Goal: Information Seeking & Learning: Learn about a topic

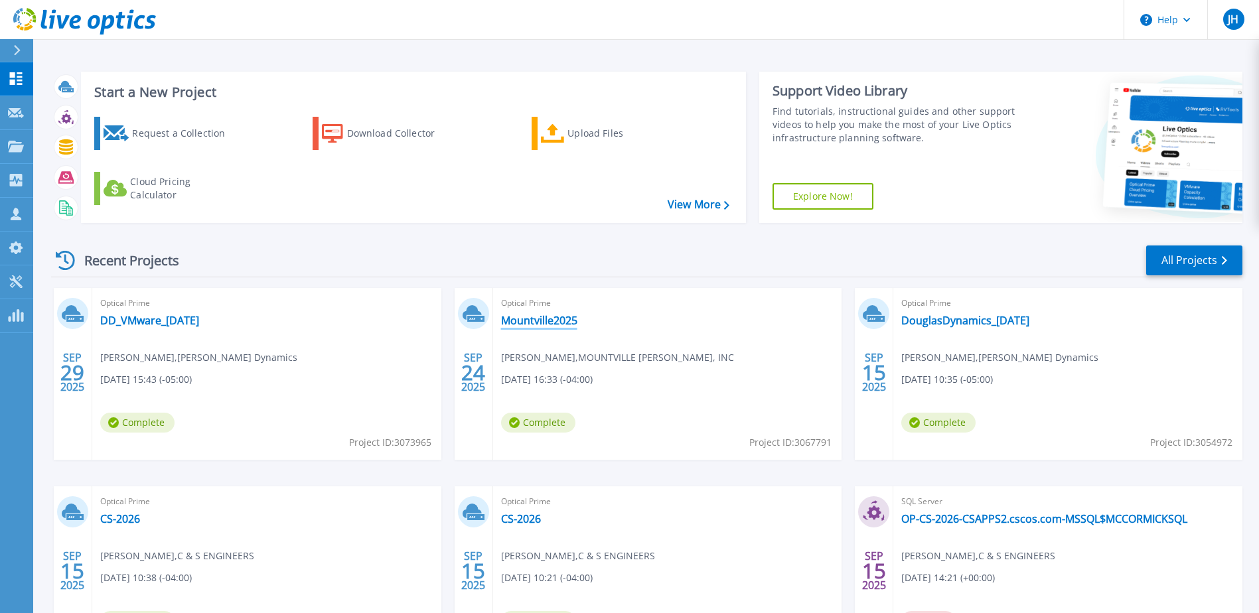
click at [541, 321] on link "Mountville2025" at bounding box center [539, 320] width 76 height 13
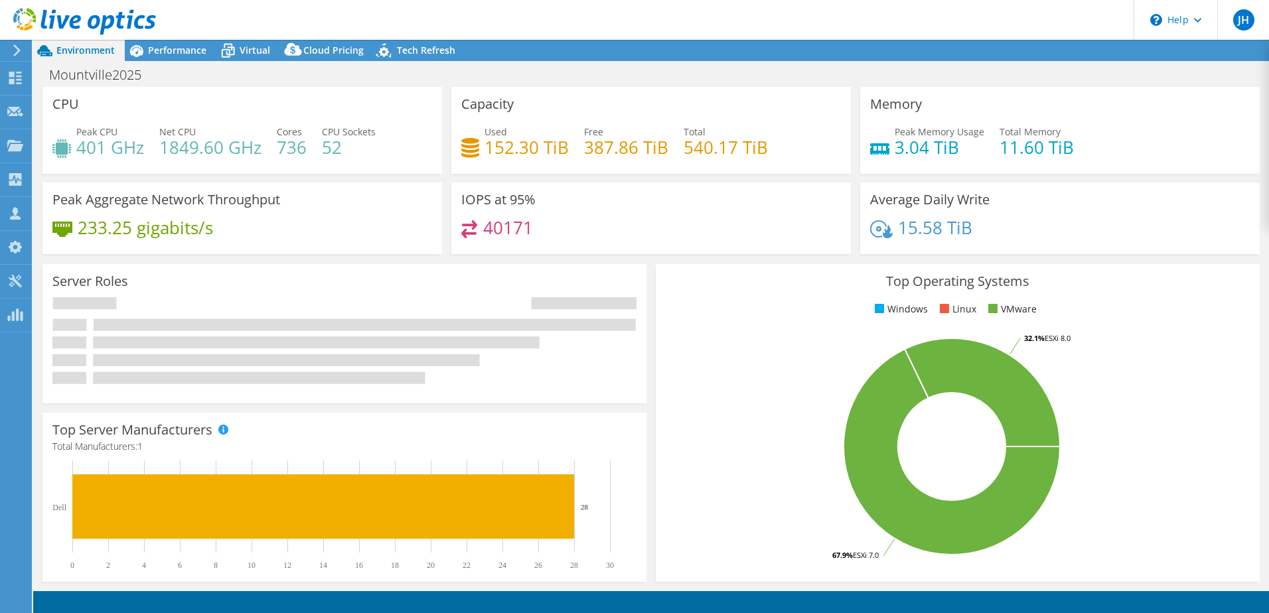
select select "USD"
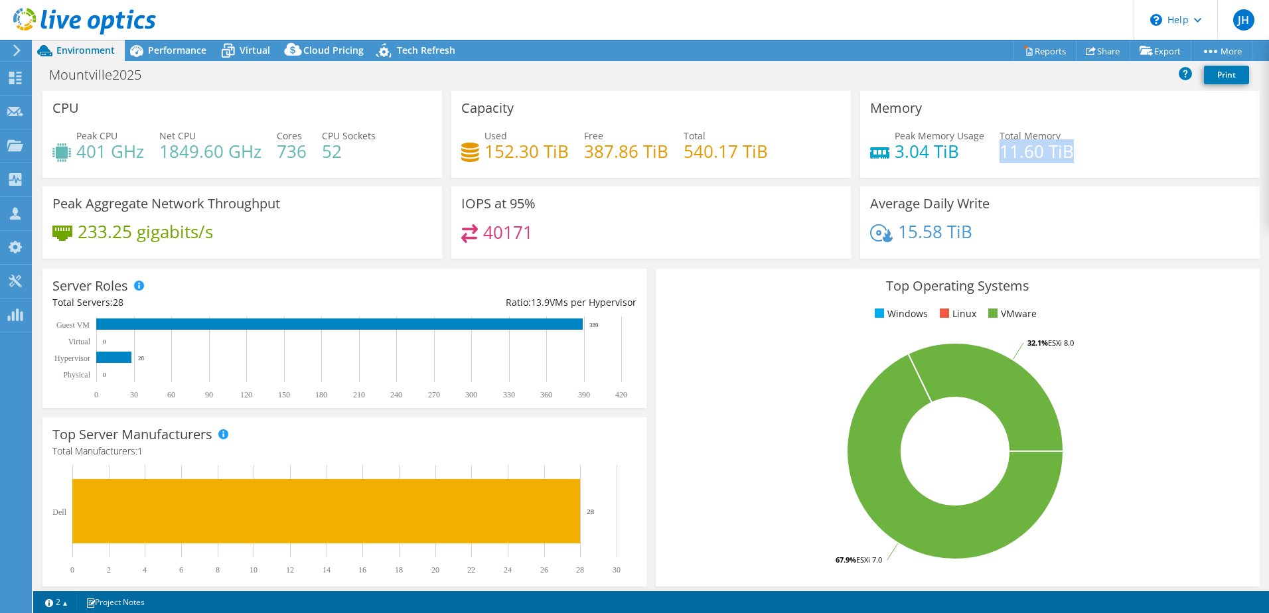
drag, startPoint x: 1062, startPoint y: 153, endPoint x: 994, endPoint y: 153, distance: 67.7
click at [999, 153] on h4 "11.60 TiB" at bounding box center [1036, 151] width 74 height 15
drag, startPoint x: 994, startPoint y: 153, endPoint x: 955, endPoint y: 163, distance: 40.4
click at [955, 163] on div "Peak Memory Usage 3.04 TiB Total Memory 11.60 TiB" at bounding box center [1060, 150] width 380 height 43
drag, startPoint x: 993, startPoint y: 150, endPoint x: 1073, endPoint y: 151, distance: 80.3
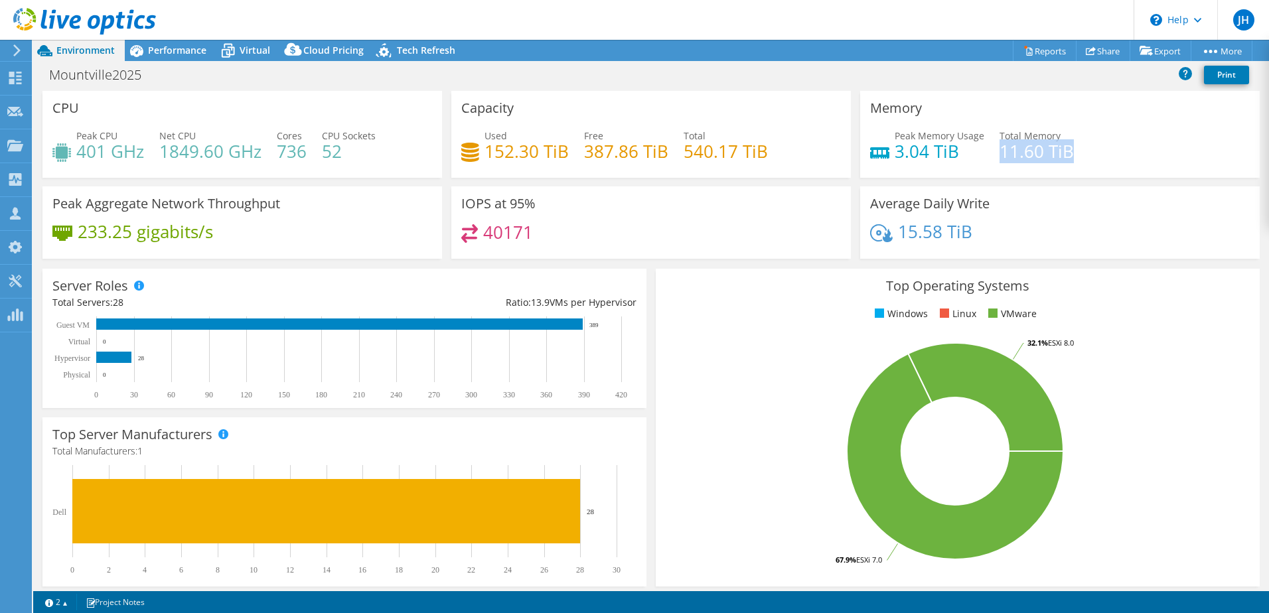
click at [1073, 151] on div "Peak Memory Usage 3.04 TiB Total Memory 11.60 TiB" at bounding box center [1060, 150] width 380 height 43
drag, startPoint x: 1073, startPoint y: 151, endPoint x: 1040, endPoint y: 169, distance: 37.7
click at [1040, 169] on div "Peak Memory Usage 3.04 TiB Total Memory 11.60 TiB" at bounding box center [1060, 150] width 380 height 43
click at [165, 48] on span "Performance" at bounding box center [177, 50] width 58 height 13
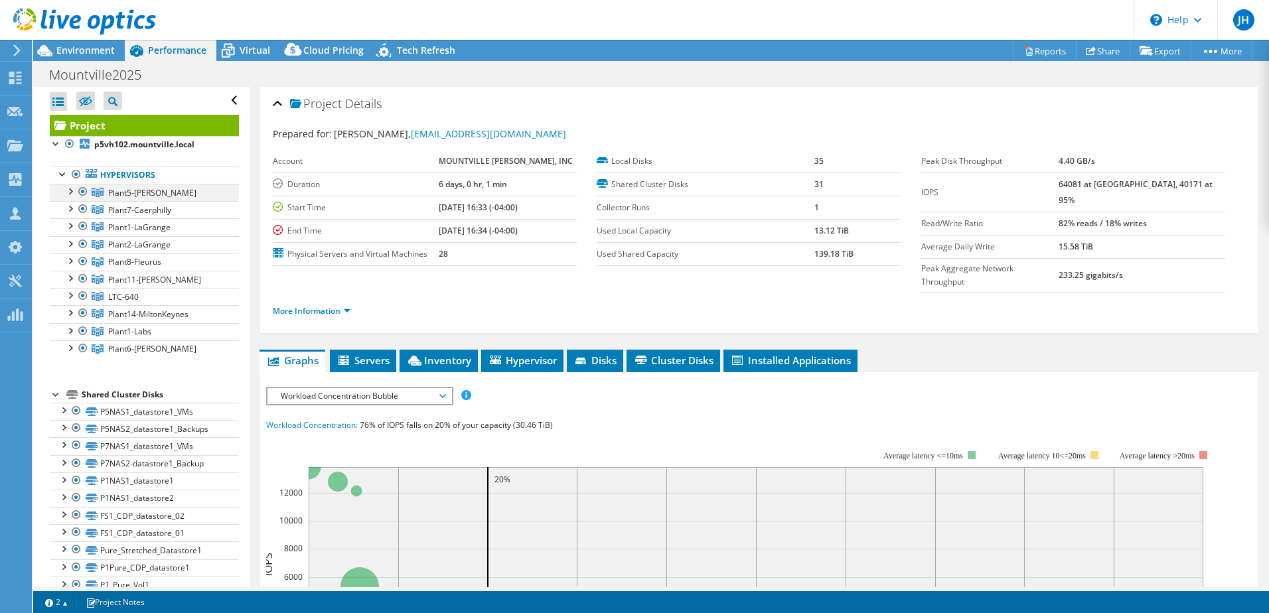
click at [70, 190] on div at bounding box center [69, 190] width 13 height 13
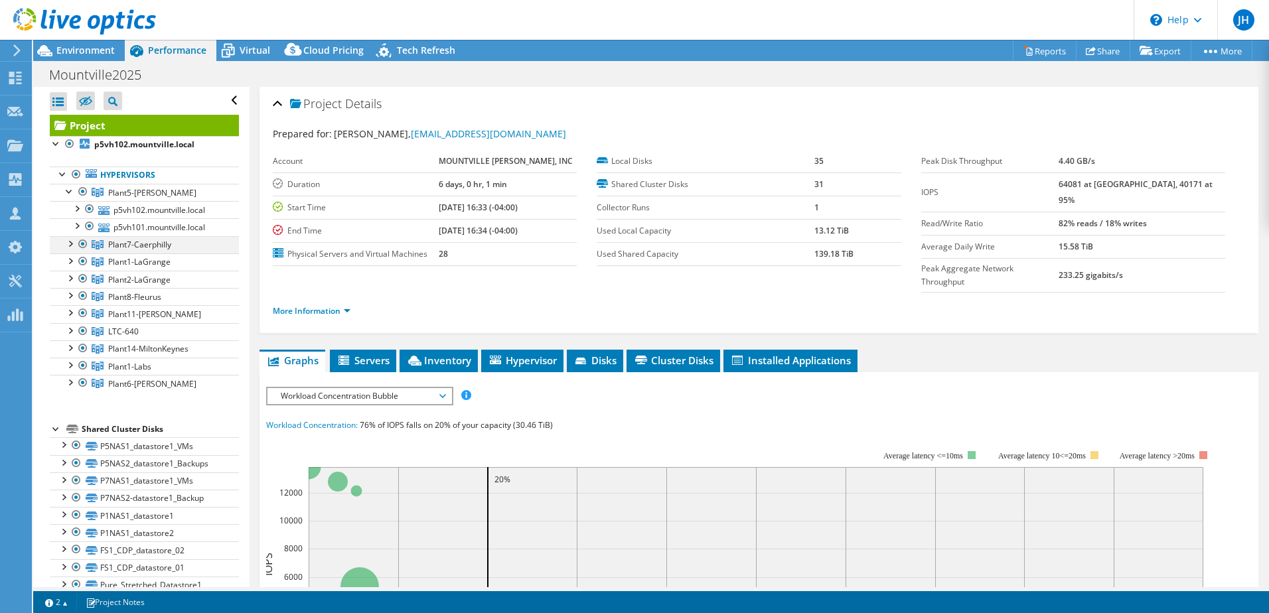
click at [72, 243] on div at bounding box center [69, 242] width 13 height 13
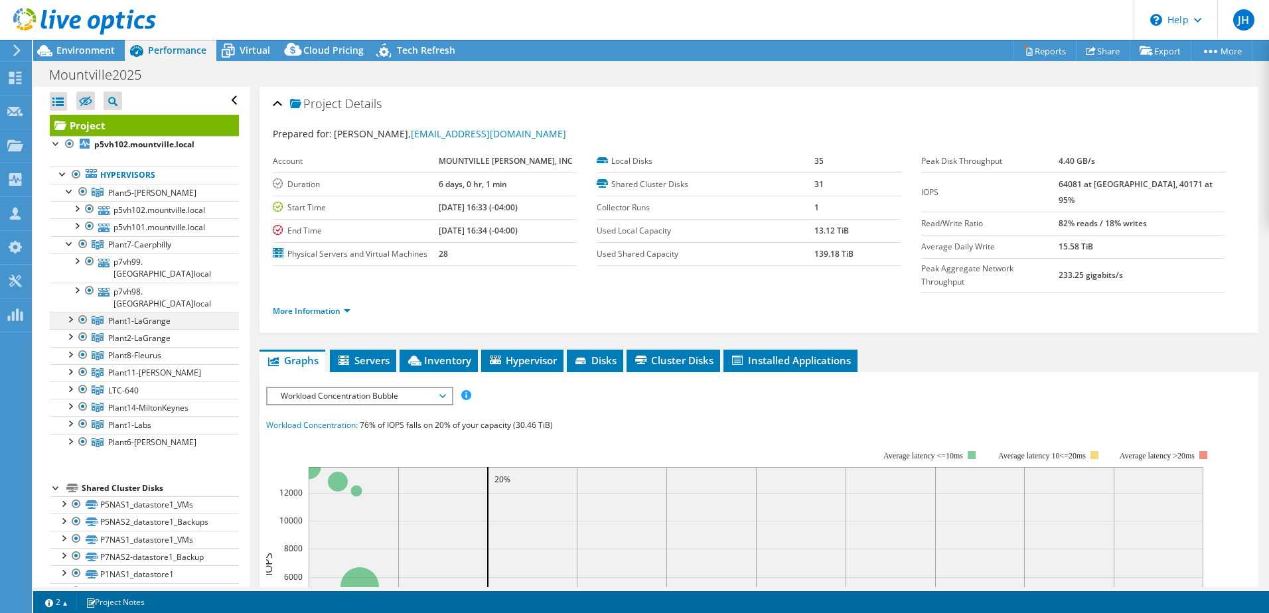
click at [67, 312] on div at bounding box center [69, 318] width 13 height 13
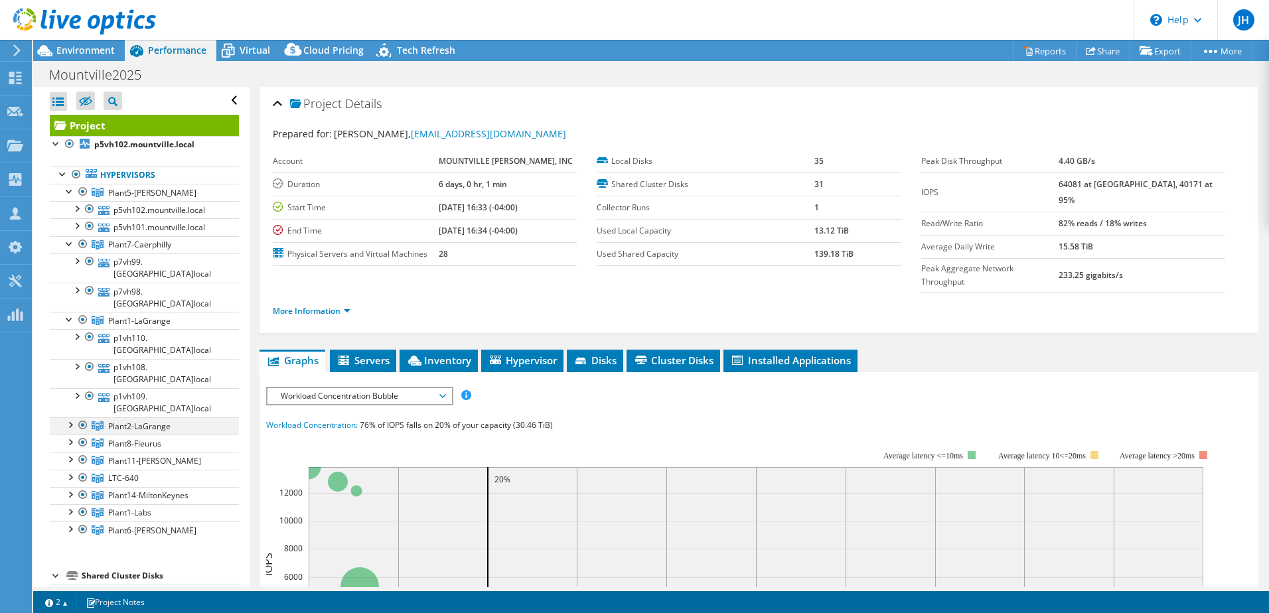
click at [70, 417] on div at bounding box center [69, 423] width 13 height 13
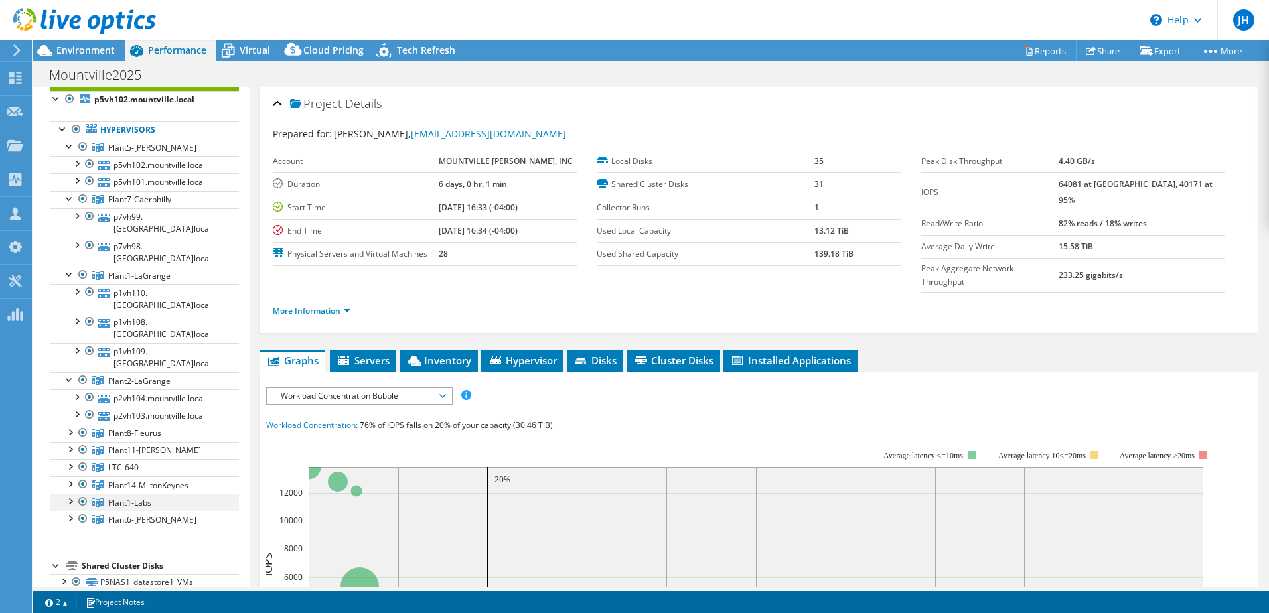
scroll to position [133, 0]
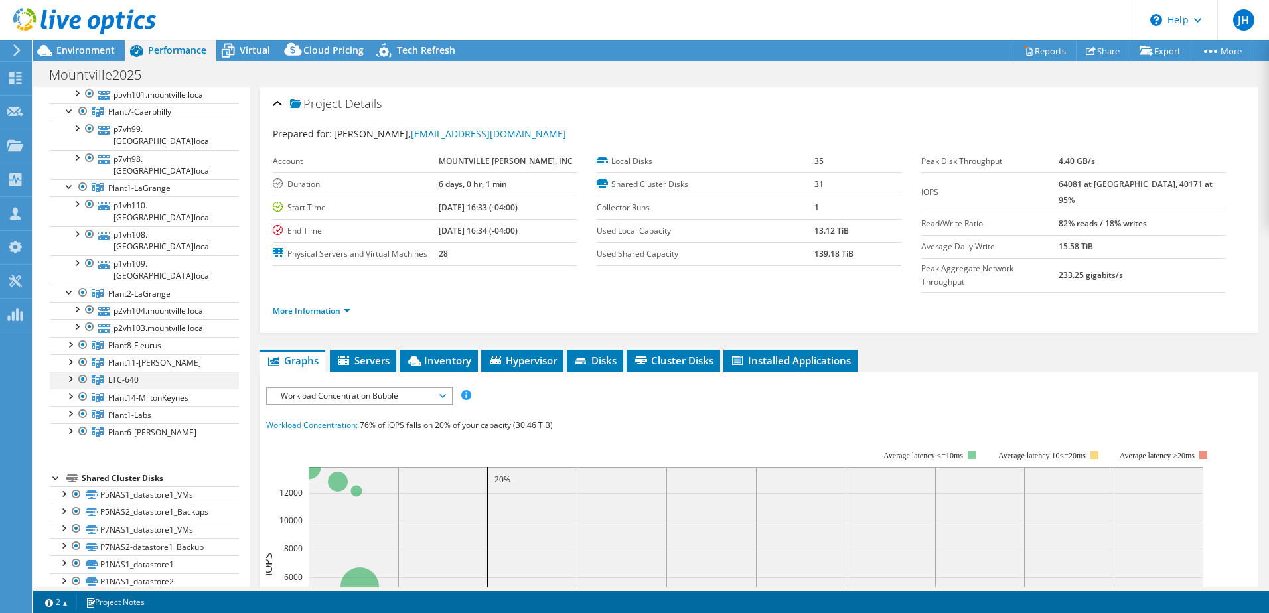
click at [68, 372] on div at bounding box center [69, 378] width 13 height 13
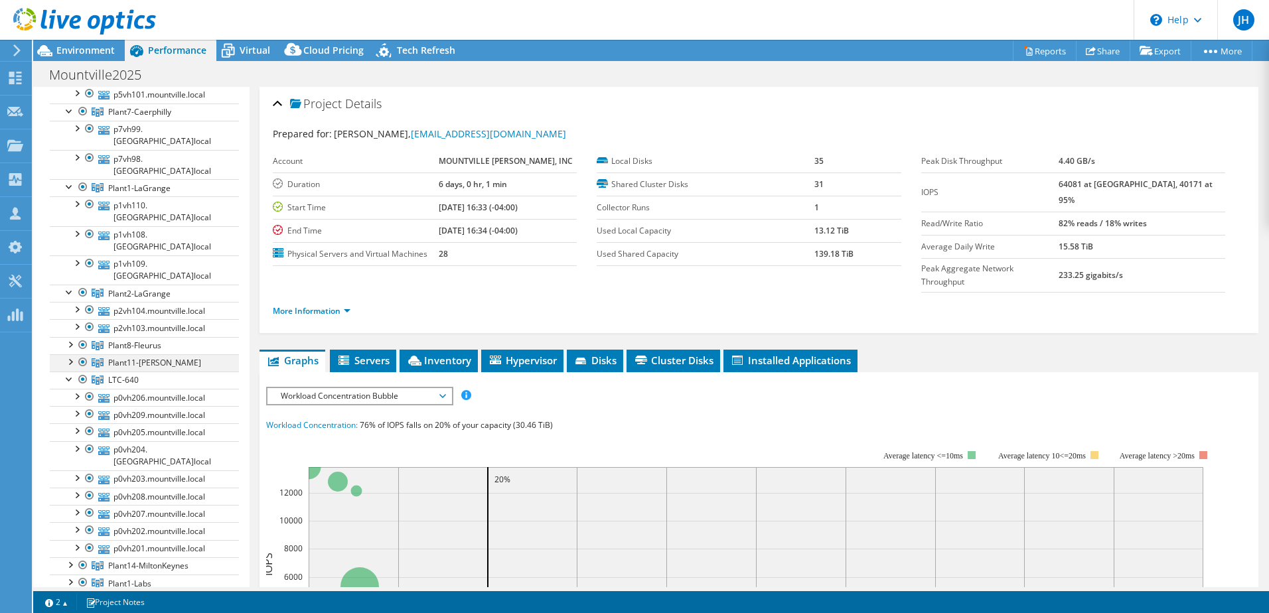
click at [85, 354] on div at bounding box center [82, 362] width 13 height 16
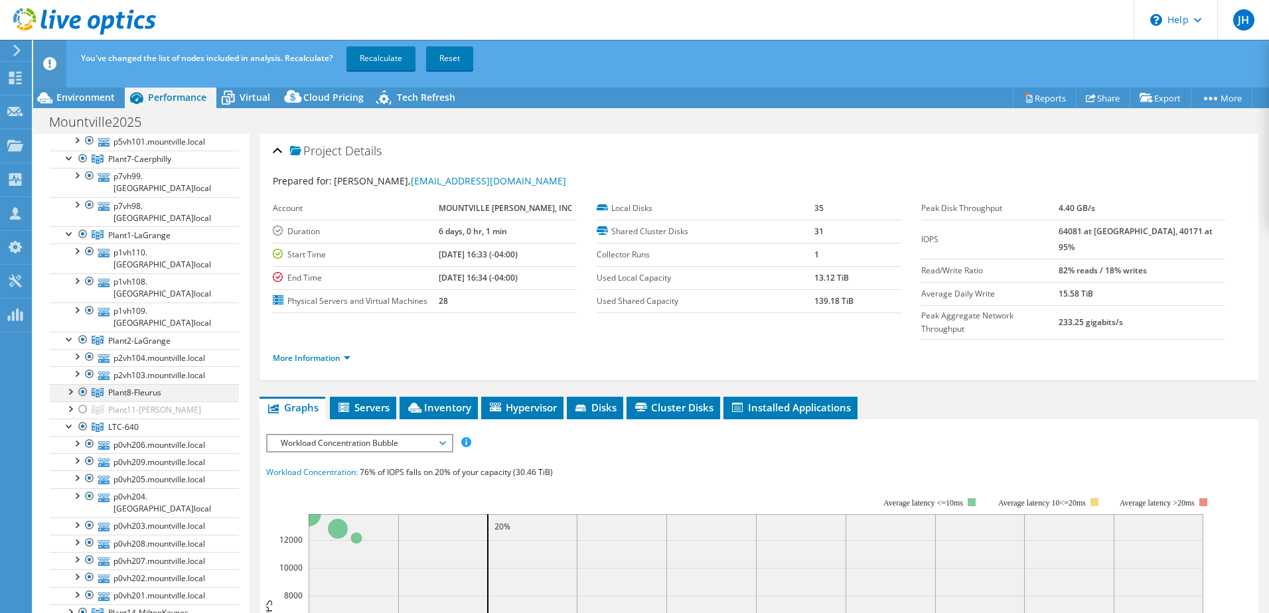
click at [82, 384] on div at bounding box center [82, 392] width 13 height 16
click at [88, 366] on div at bounding box center [89, 374] width 13 height 16
click at [90, 349] on div at bounding box center [89, 357] width 13 height 16
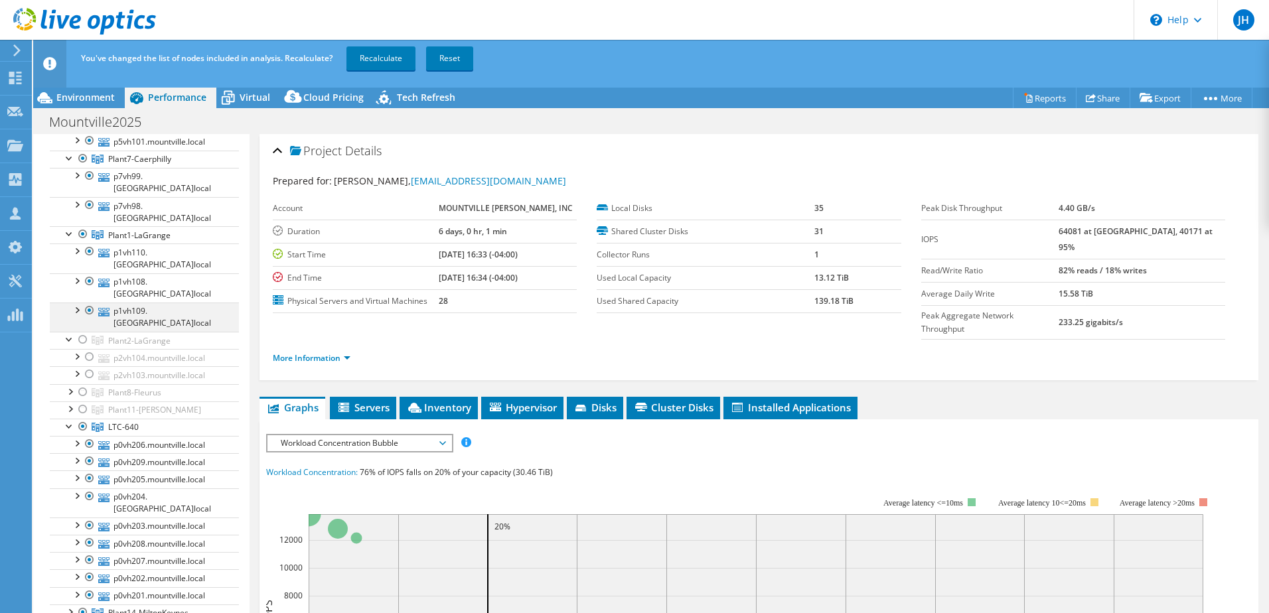
click at [90, 303] on div at bounding box center [89, 311] width 13 height 16
click at [82, 226] on div at bounding box center [82, 234] width 13 height 16
click at [80, 158] on div at bounding box center [82, 159] width 13 height 16
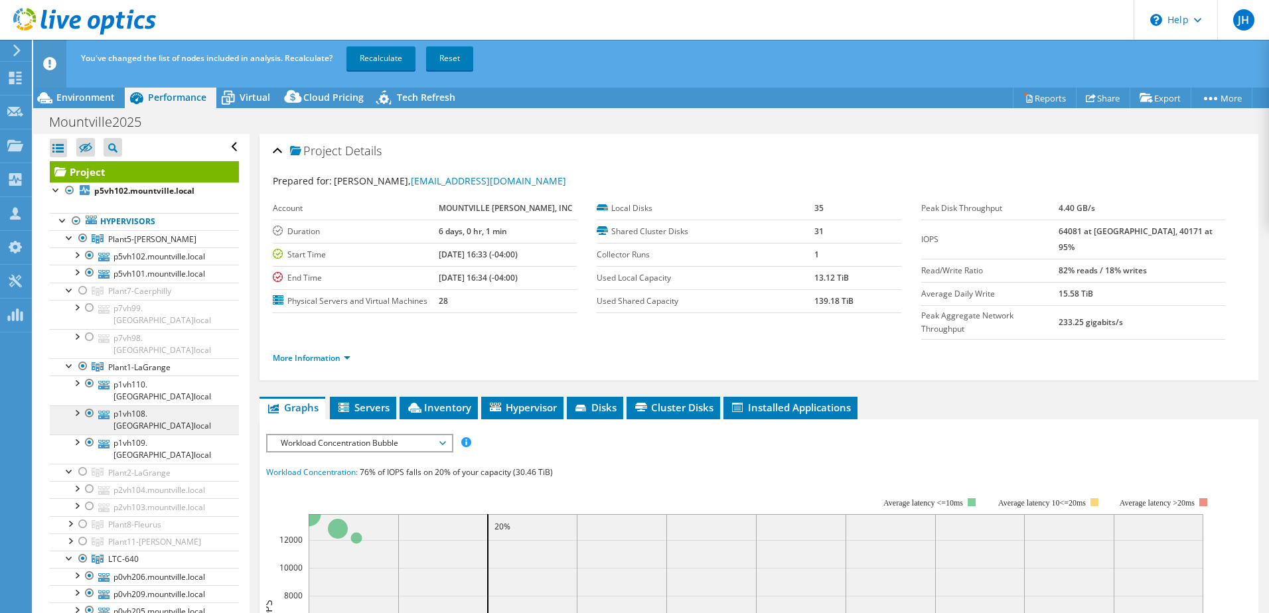
scroll to position [0, 0]
click at [80, 239] on div at bounding box center [82, 239] width 13 height 16
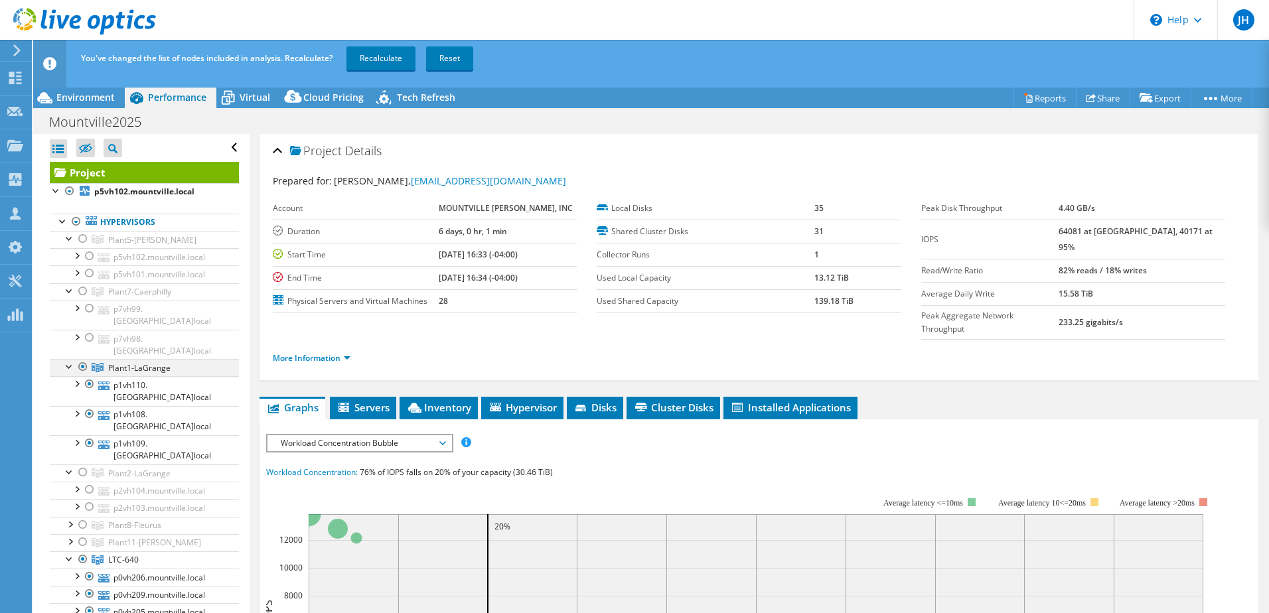
click at [78, 359] on div at bounding box center [82, 367] width 13 height 16
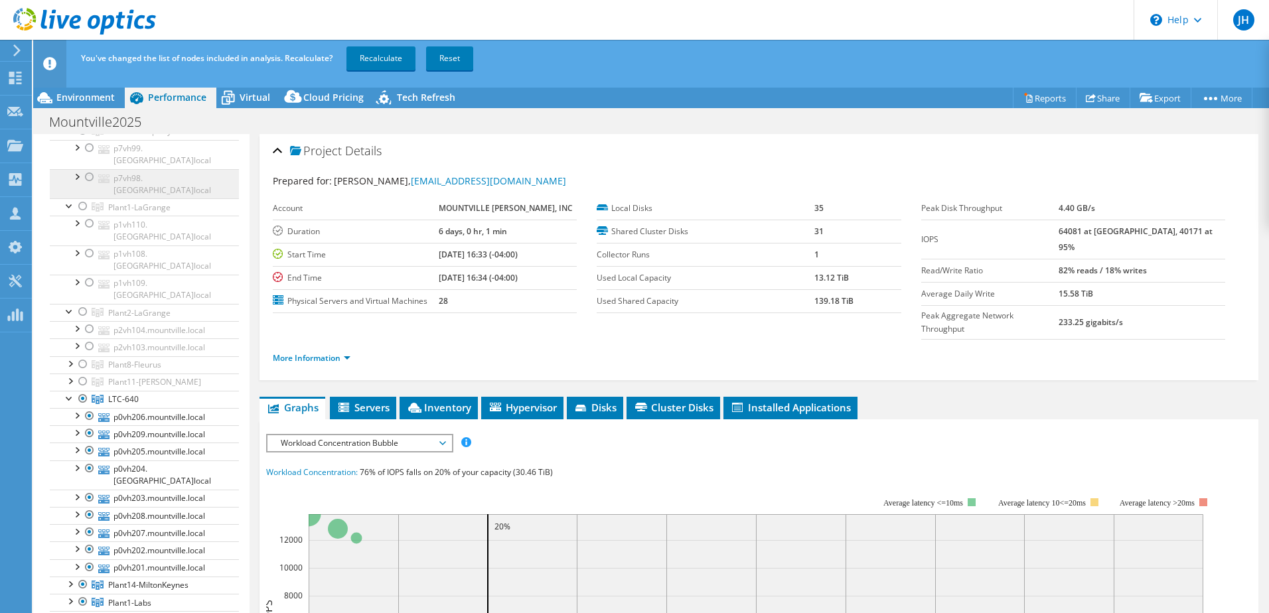
scroll to position [199, 0]
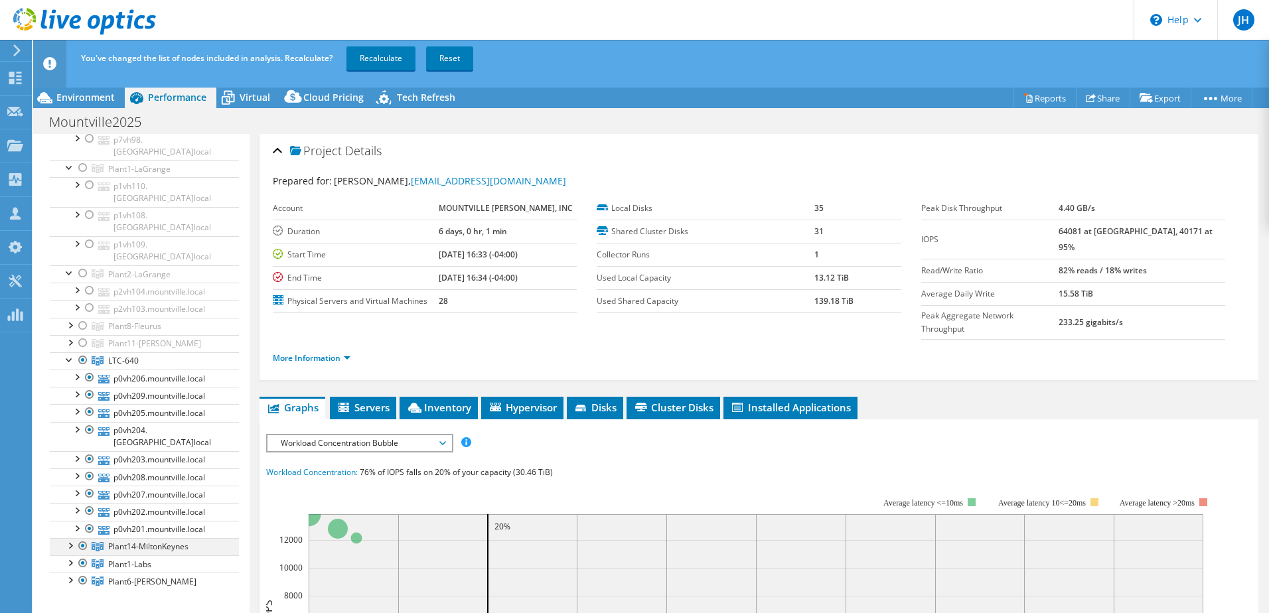
click at [84, 538] on div at bounding box center [82, 546] width 13 height 16
click at [80, 555] on div at bounding box center [82, 563] width 13 height 16
click at [84, 573] on div at bounding box center [82, 581] width 13 height 16
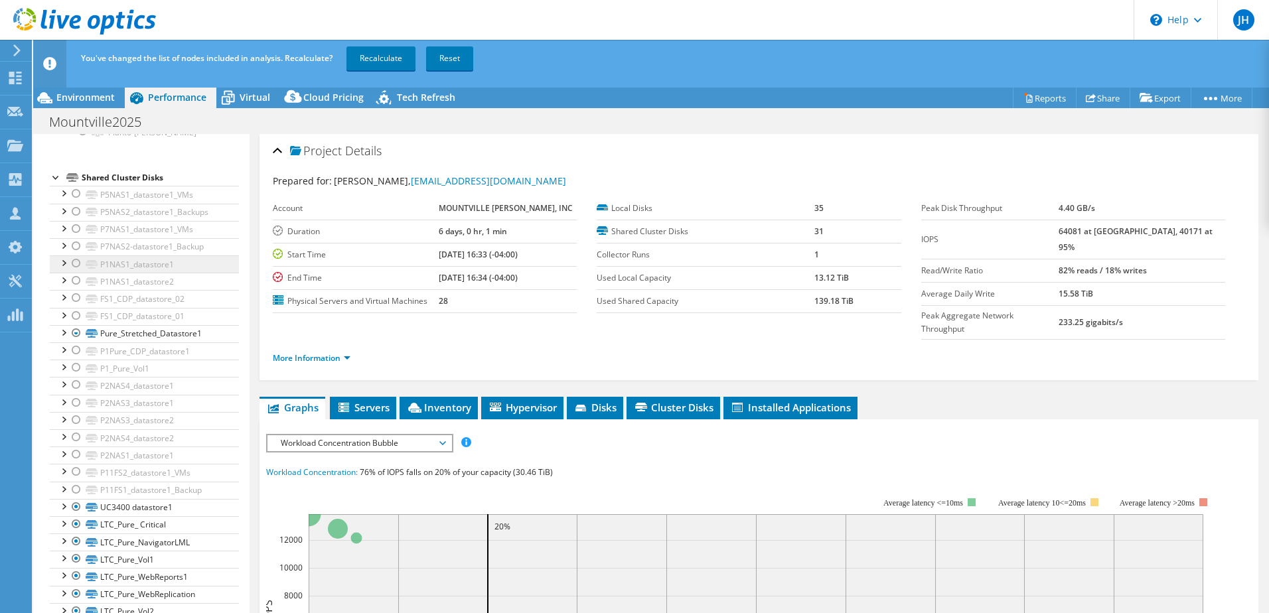
scroll to position [663, 0]
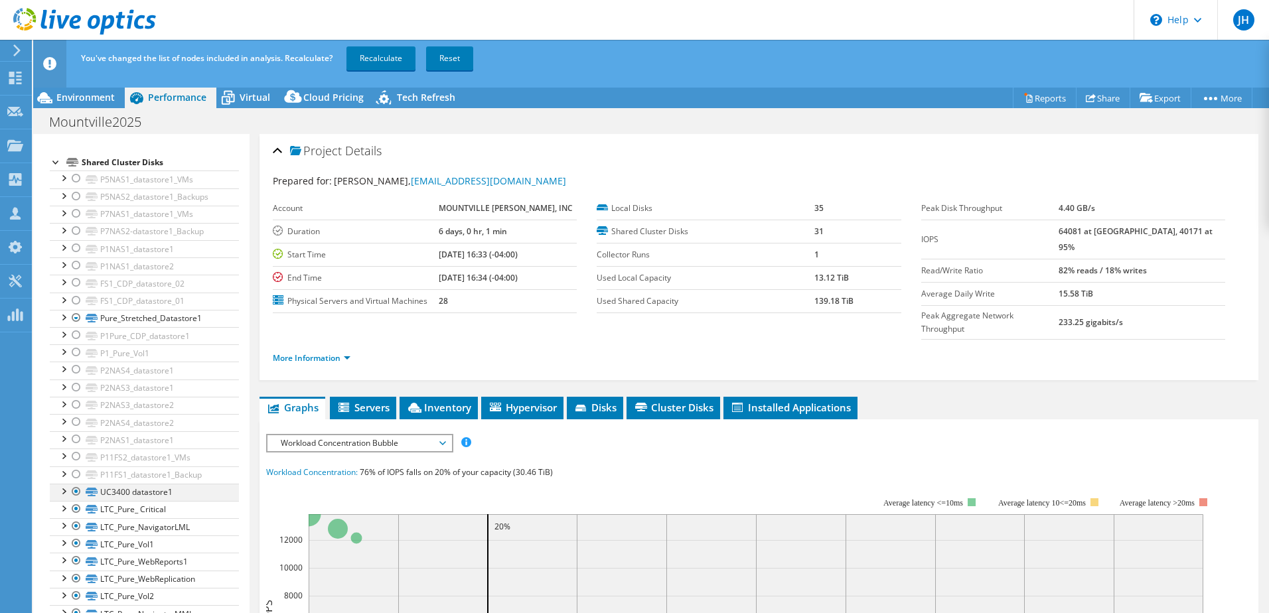
click at [67, 484] on div at bounding box center [62, 490] width 13 height 13
click at [64, 484] on div at bounding box center [62, 490] width 13 height 13
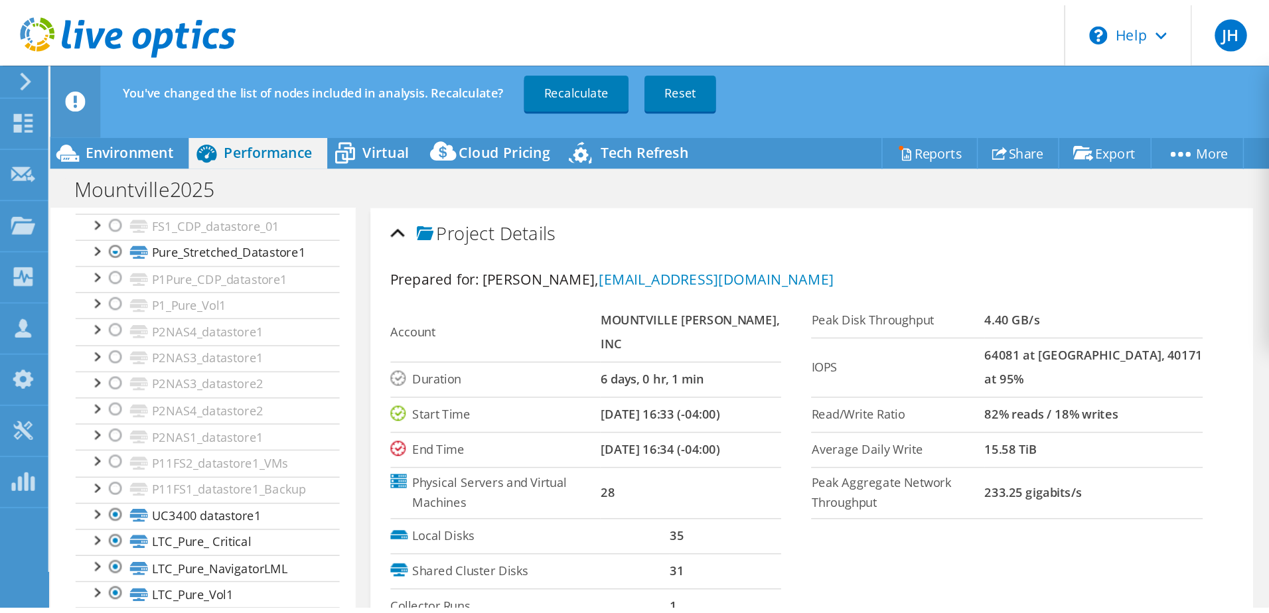
scroll to position [683, 0]
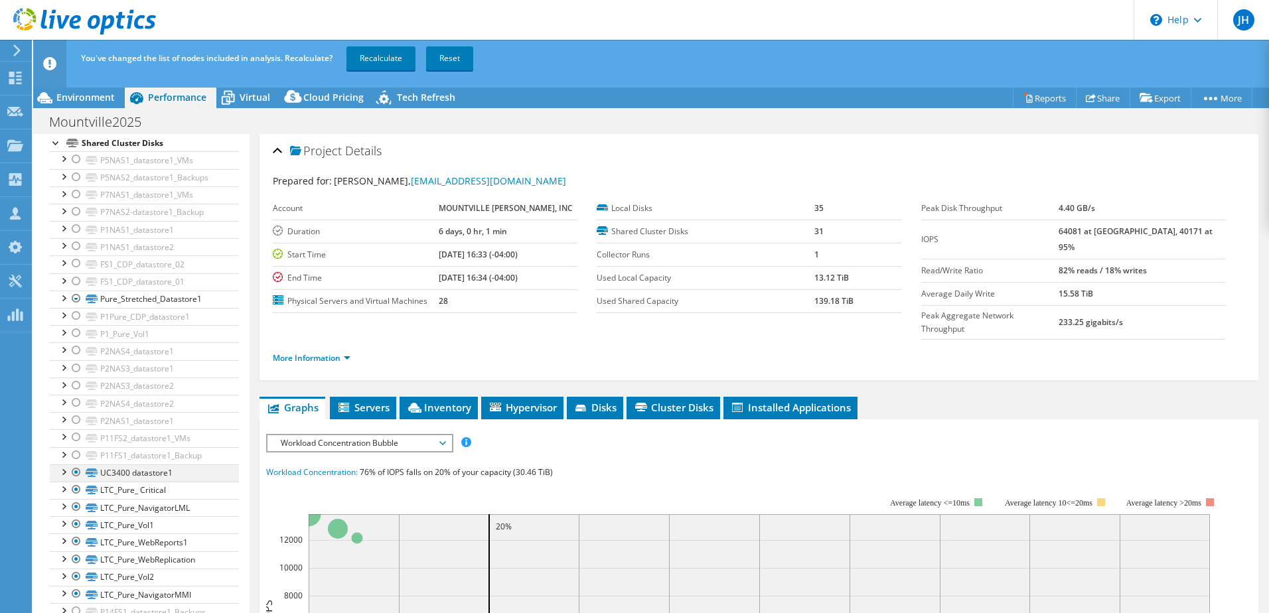
click at [73, 464] on div at bounding box center [76, 472] width 13 height 16
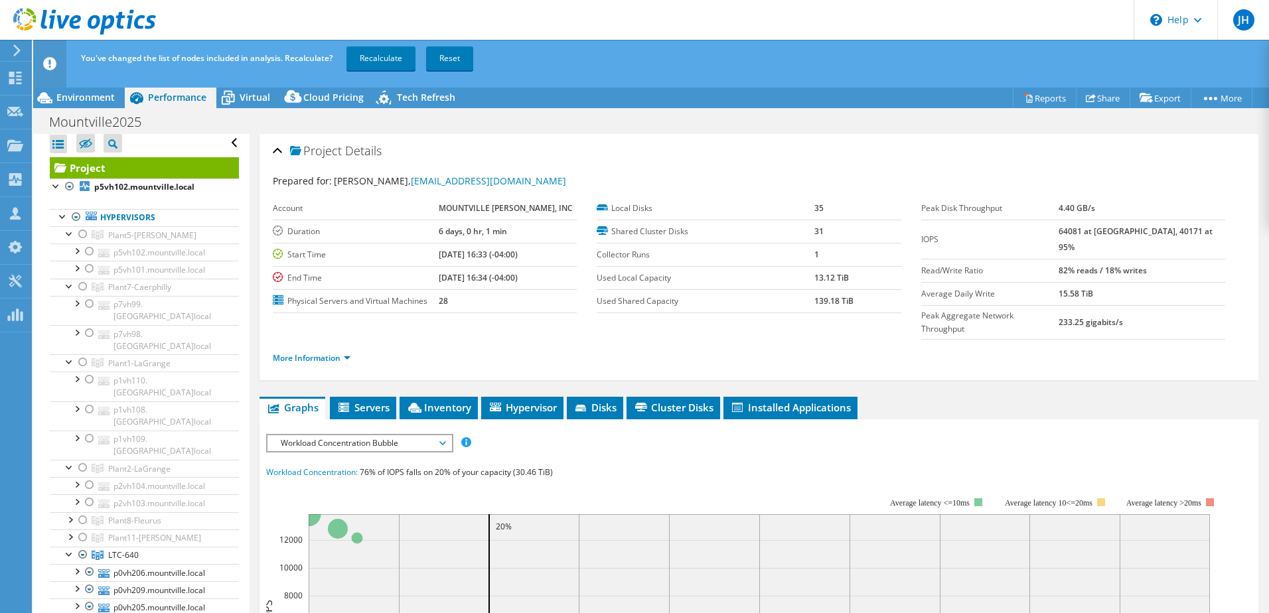
scroll to position [0, 0]
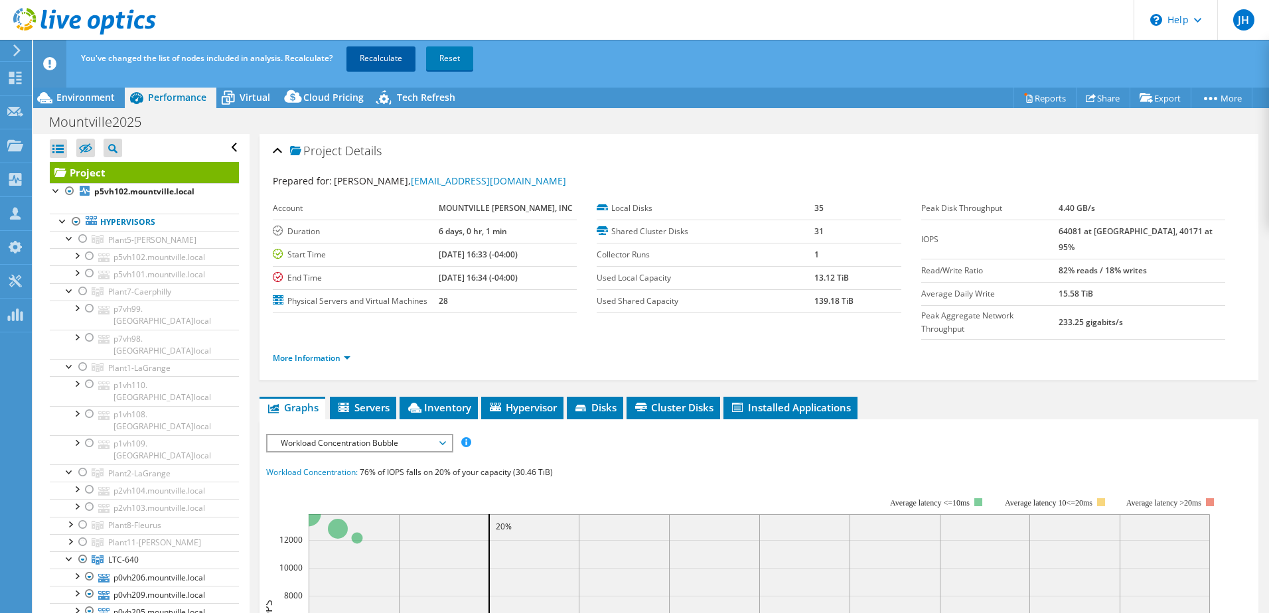
click at [380, 58] on link "Recalculate" at bounding box center [380, 58] width 69 height 24
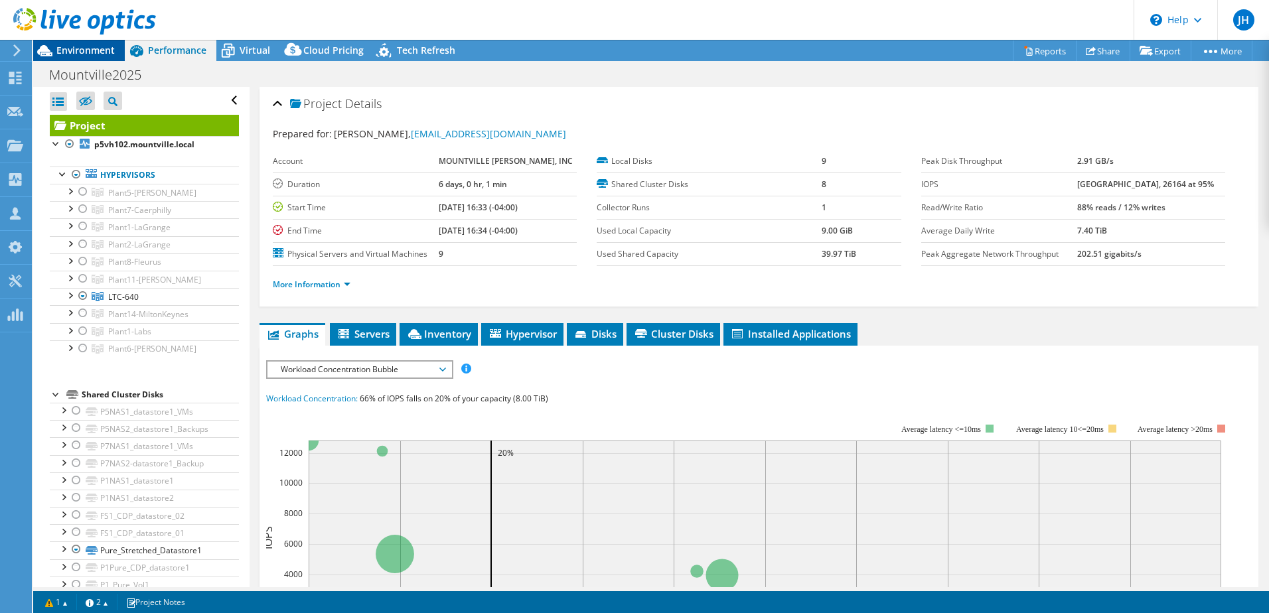
click at [91, 52] on span "Environment" at bounding box center [85, 50] width 58 height 13
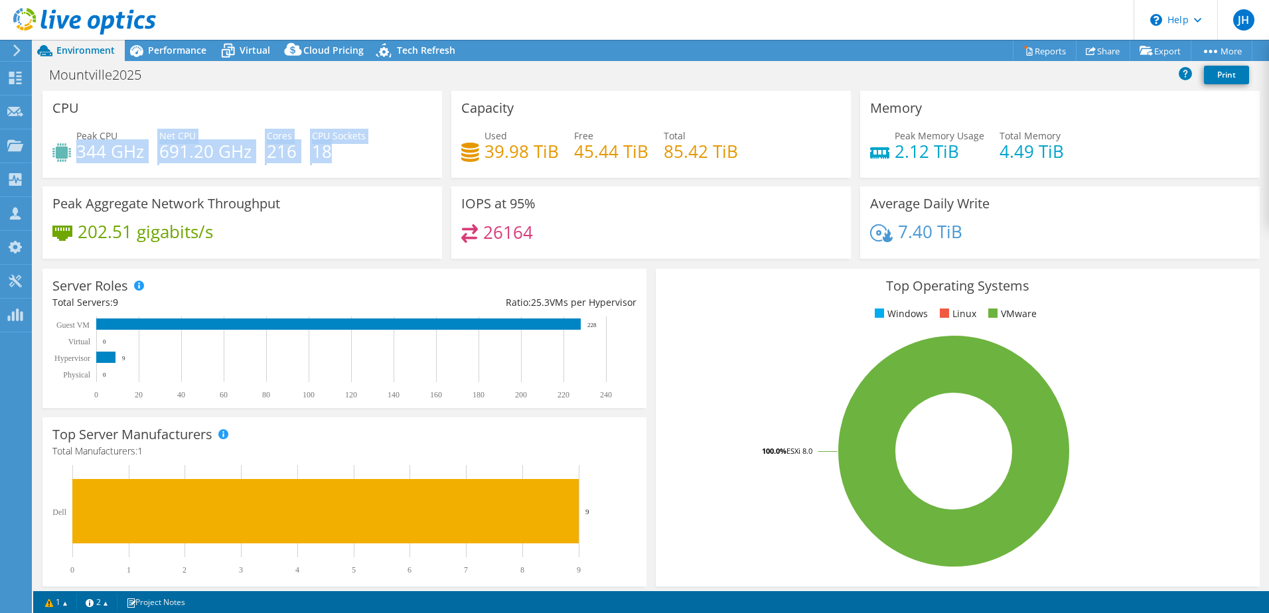
drag, startPoint x: 78, startPoint y: 150, endPoint x: 344, endPoint y: 157, distance: 265.5
click at [344, 157] on div "Peak CPU 344 GHz Net CPU 691.20 GHz Cores 216 CPU Sockets 18" at bounding box center [242, 150] width 380 height 43
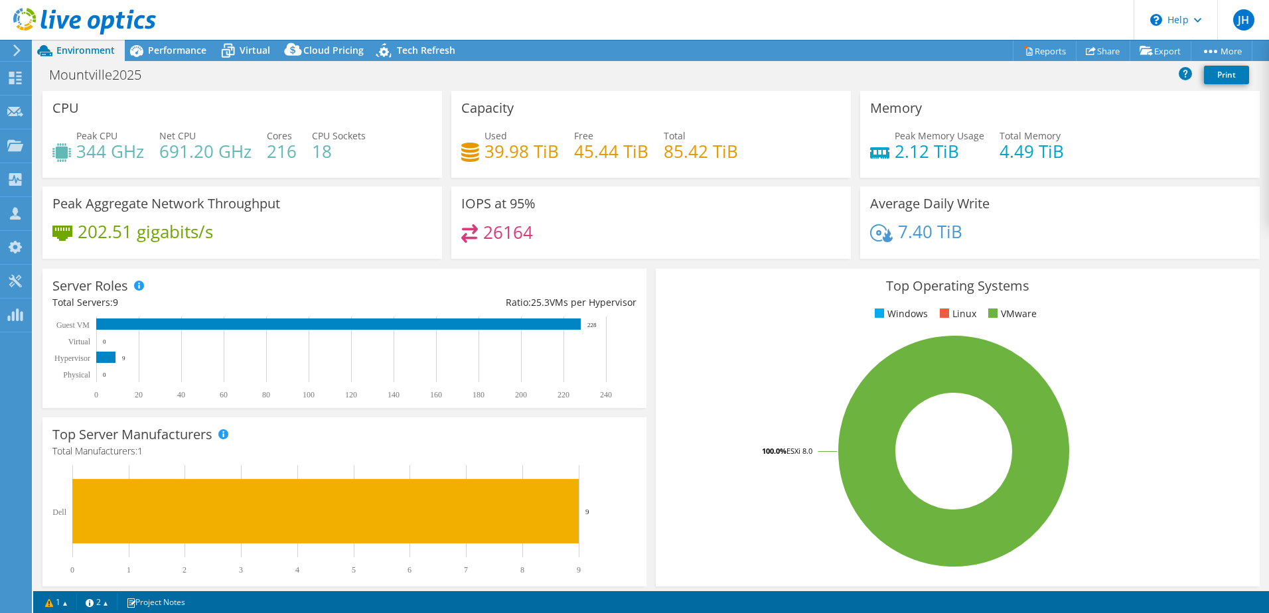
drag, startPoint x: 344, startPoint y: 157, endPoint x: 337, endPoint y: 163, distance: 9.4
click at [337, 163] on div "Peak CPU 344 GHz Net CPU 691.20 GHz Cores 216 CPU Sockets 18" at bounding box center [242, 150] width 380 height 43
click at [178, 49] on span "Performance" at bounding box center [177, 50] width 58 height 13
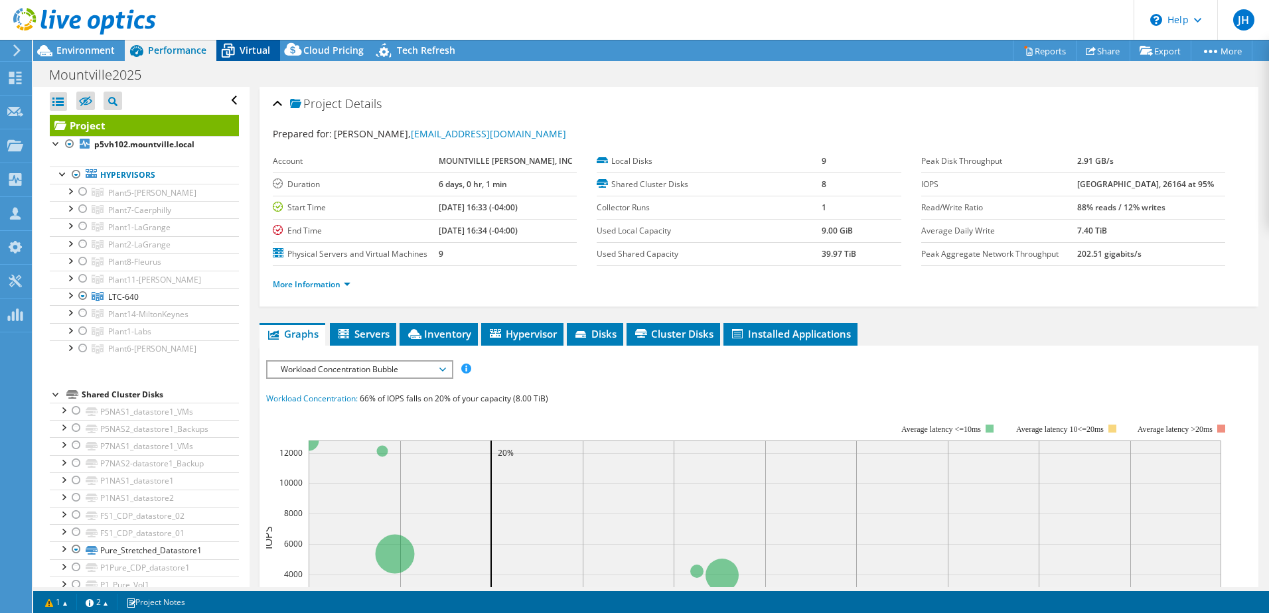
click at [231, 42] on icon at bounding box center [227, 50] width 23 height 23
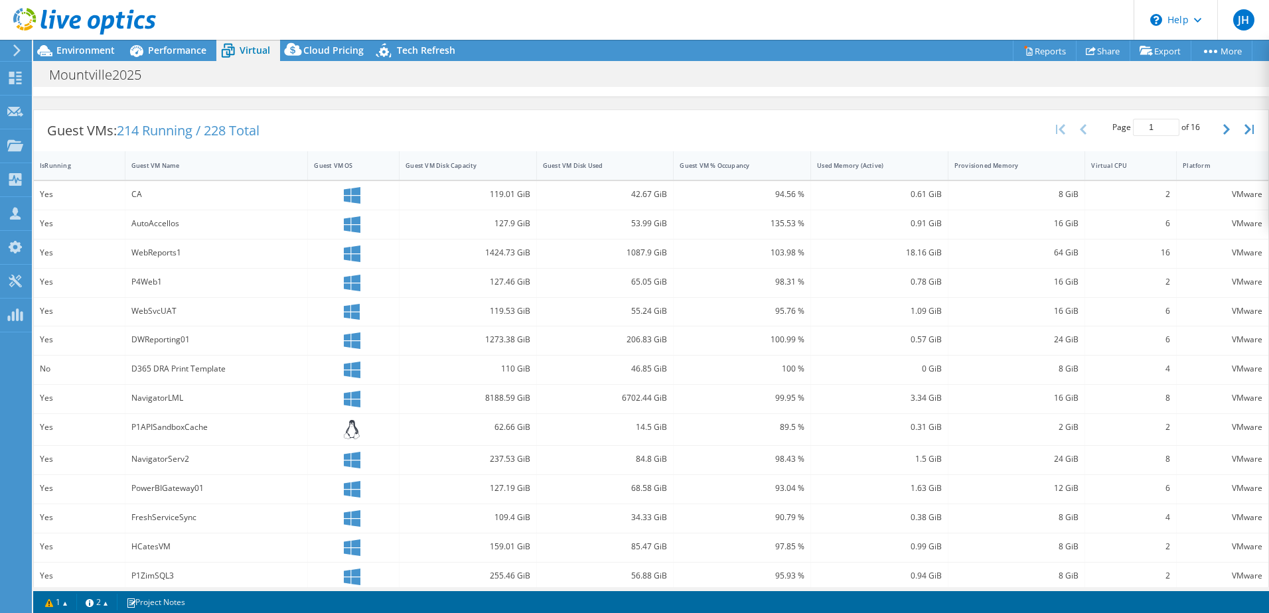
scroll to position [265, 0]
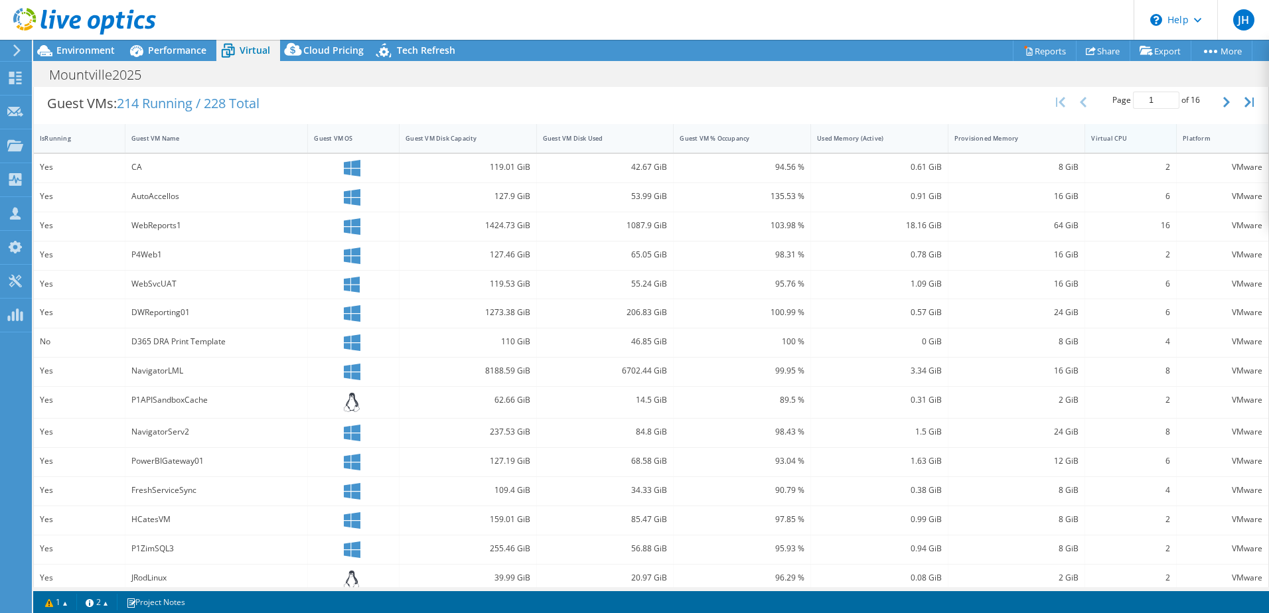
click at [1133, 141] on div "Virtual CPU" at bounding box center [1122, 138] width 63 height 9
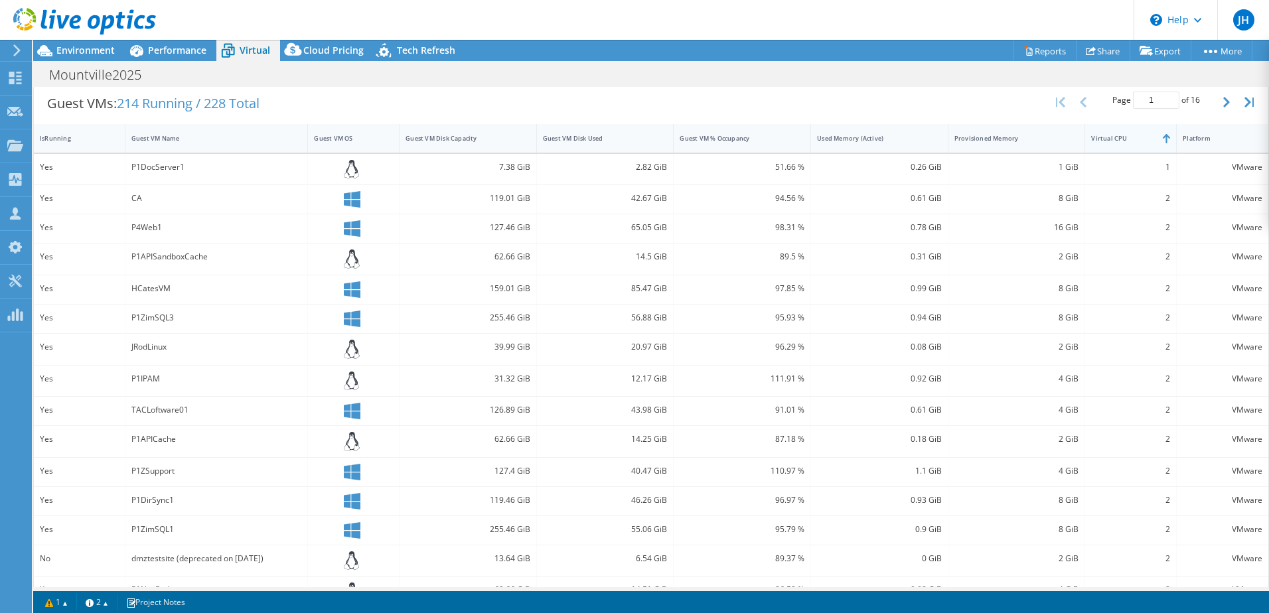
click at [1133, 141] on div "Virtual CPU" at bounding box center [1122, 138] width 63 height 9
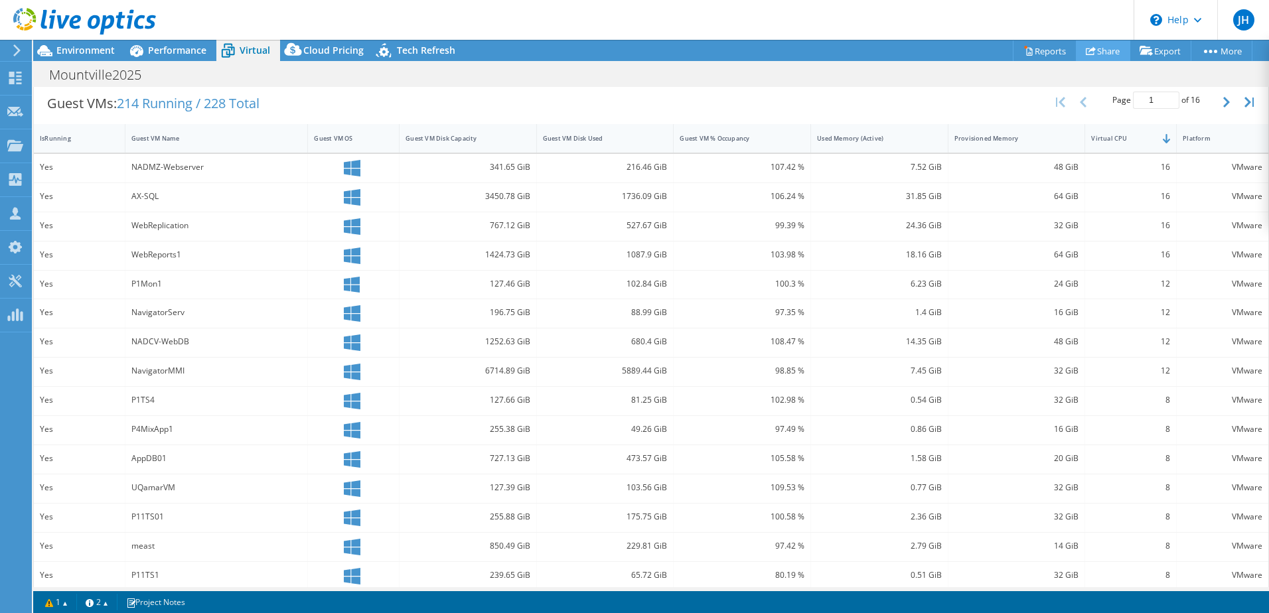
click at [1091, 56] on link "Share" at bounding box center [1102, 50] width 54 height 21
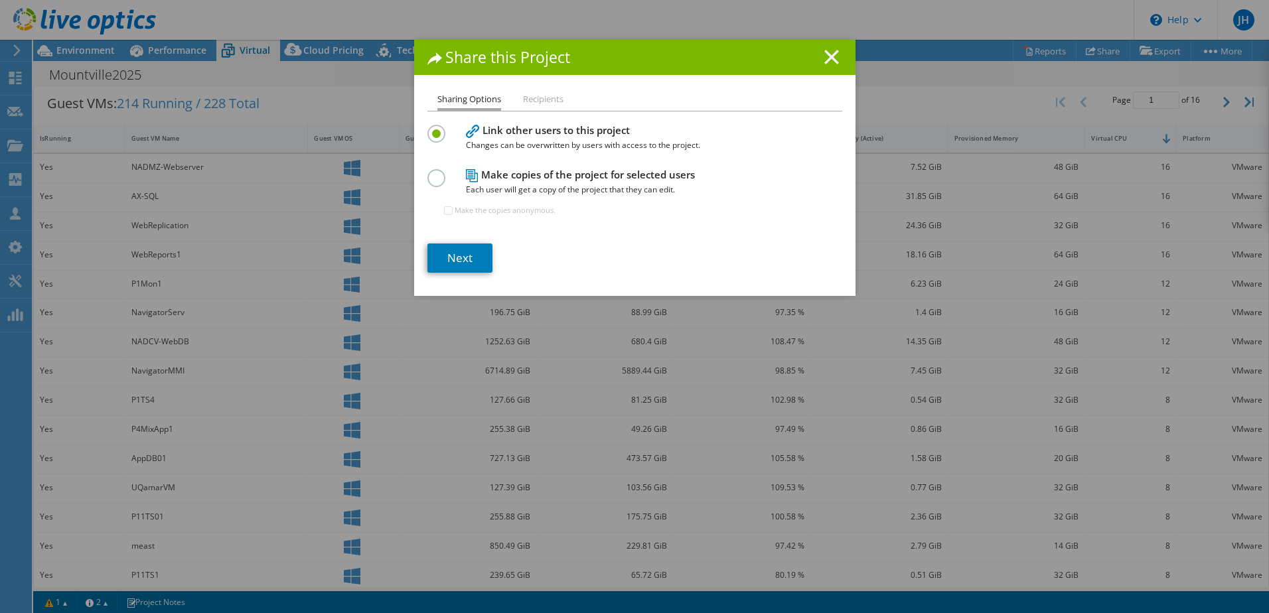
click at [825, 55] on line at bounding box center [831, 56] width 13 height 13
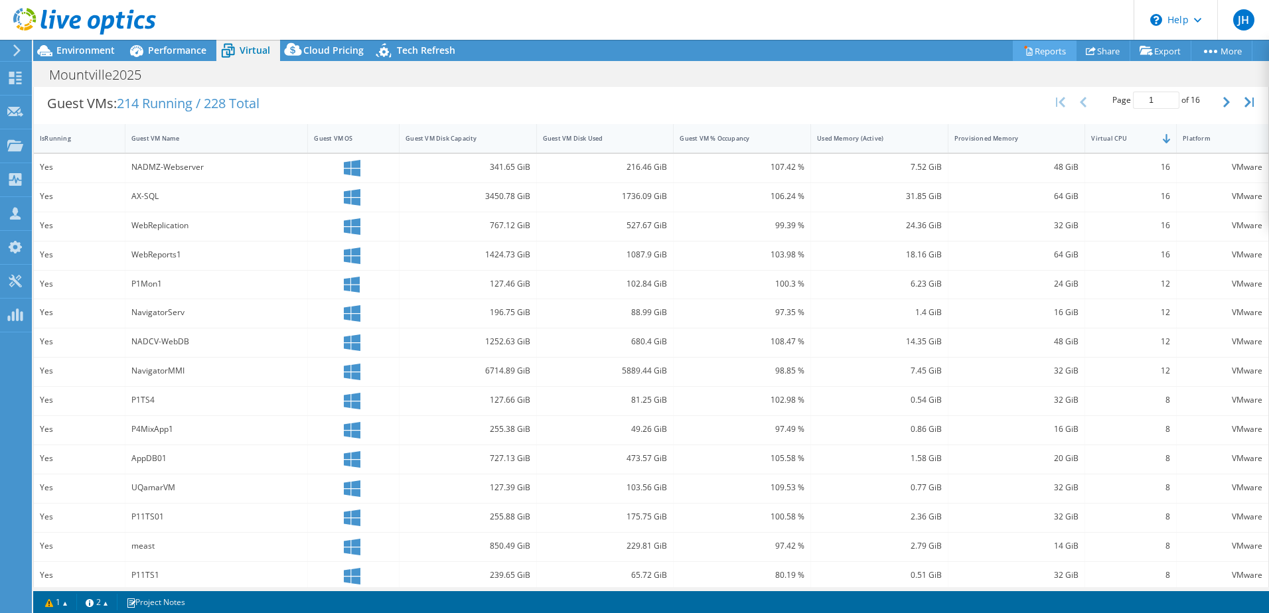
click at [1035, 47] on link "Reports" at bounding box center [1044, 50] width 64 height 21
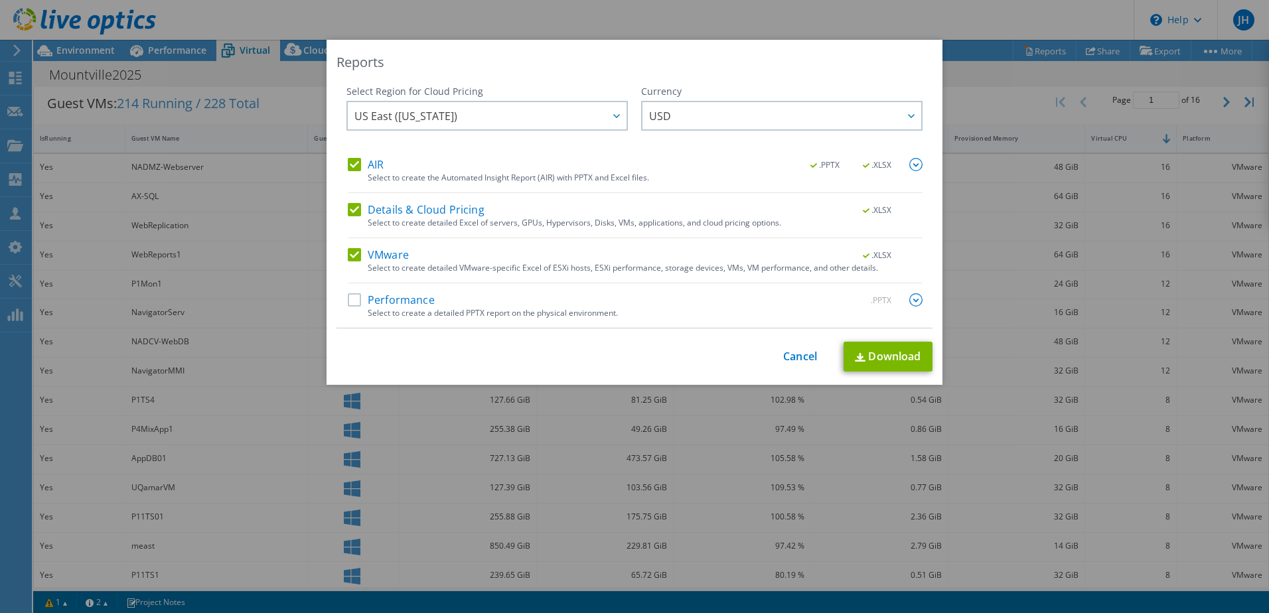
click at [348, 301] on label "Performance" at bounding box center [391, 299] width 87 height 13
click at [0, 0] on input "Performance" at bounding box center [0, 0] width 0 height 0
click at [866, 354] on link "Download" at bounding box center [887, 357] width 89 height 30
drag, startPoint x: 800, startPoint y: 360, endPoint x: 764, endPoint y: 343, distance: 39.5
click at [800, 359] on link "Cancel" at bounding box center [800, 356] width 34 height 13
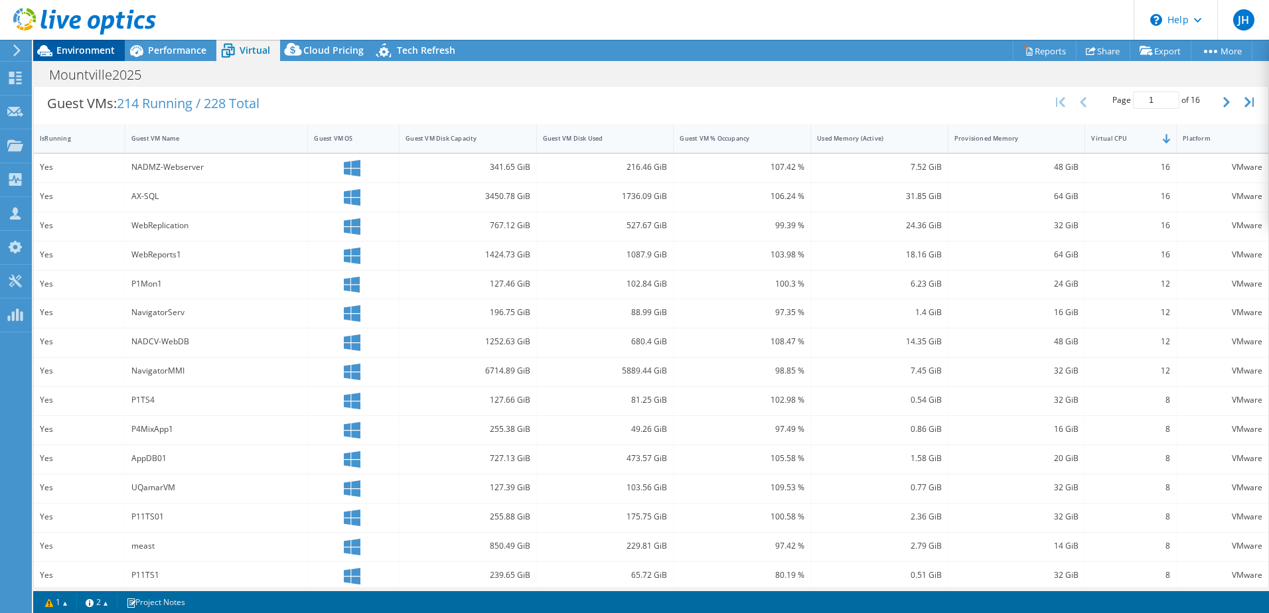
click at [48, 44] on icon at bounding box center [44, 50] width 23 height 23
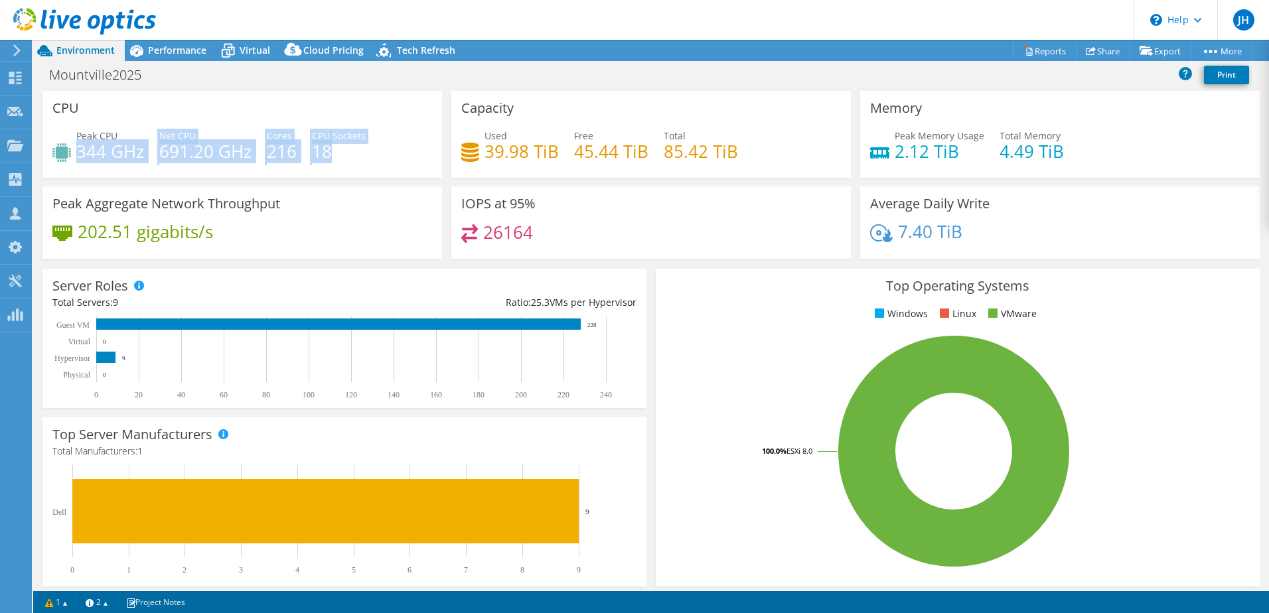
drag, startPoint x: 80, startPoint y: 152, endPoint x: 330, endPoint y: 151, distance: 250.8
click at [330, 151] on div "Peak CPU 344 GHz Net CPU 691.20 GHz Cores 216 CPU Sockets 18" at bounding box center [242, 150] width 380 height 43
click at [163, 158] on h4 "691.20 GHz" at bounding box center [205, 151] width 92 height 15
drag, startPoint x: 161, startPoint y: 153, endPoint x: 253, endPoint y: 149, distance: 92.3
click at [253, 149] on div "Peak CPU 344 GHz Net CPU 691.20 GHz Cores 216 CPU Sockets 18" at bounding box center [242, 150] width 380 height 43
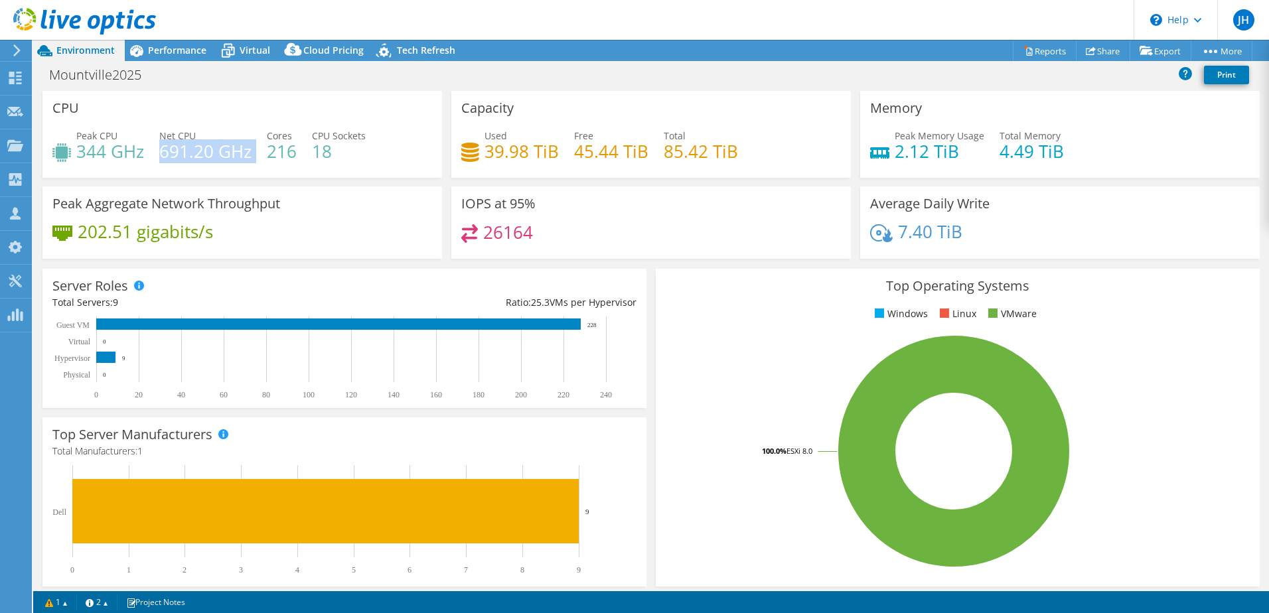
drag, startPoint x: 253, startPoint y: 149, endPoint x: 270, endPoint y: 152, distance: 17.5
click at [270, 152] on h4 "216" at bounding box center [282, 151] width 30 height 15
drag, startPoint x: 161, startPoint y: 151, endPoint x: 251, endPoint y: 155, distance: 90.3
click at [251, 154] on div "Peak CPU 344 GHz Net CPU 691.20 GHz Cores 216 CPU Sockets 18" at bounding box center [242, 150] width 380 height 43
drag, startPoint x: 78, startPoint y: 155, endPoint x: 139, endPoint y: 161, distance: 60.7
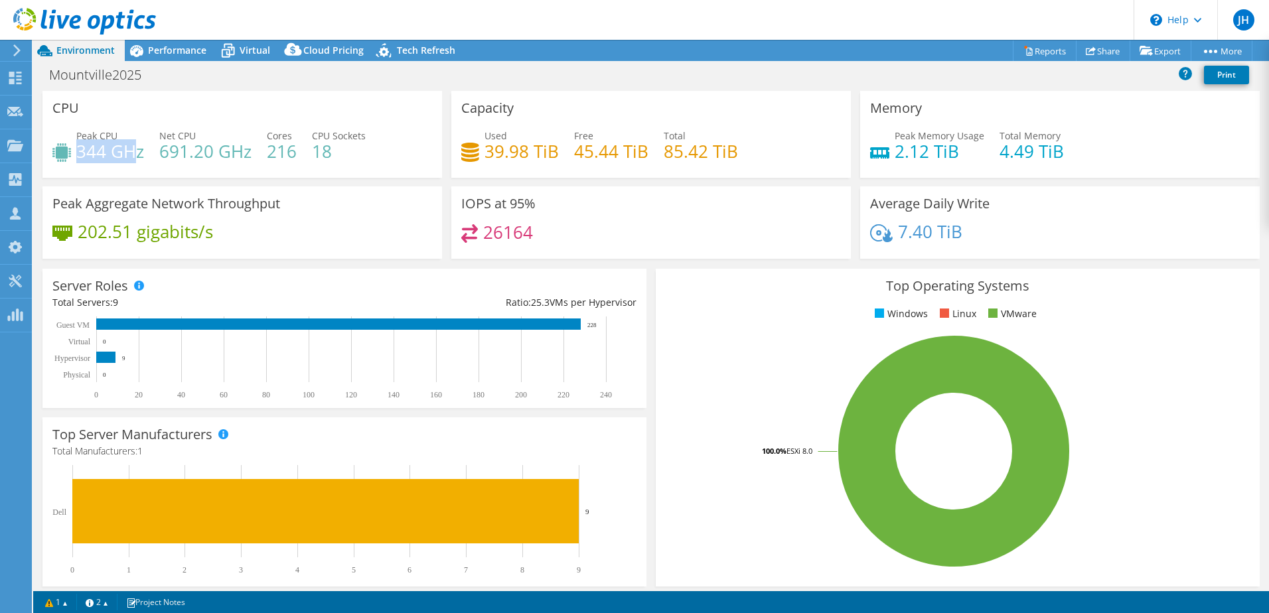
click at [139, 159] on h4 "344 GHz" at bounding box center [110, 151] width 68 height 15
drag, startPoint x: 139, startPoint y: 161, endPoint x: 92, endPoint y: 161, distance: 46.4
click at [92, 159] on h4 "344 GHz" at bounding box center [110, 151] width 68 height 15
drag, startPoint x: 80, startPoint y: 156, endPoint x: 143, endPoint y: 158, distance: 63.1
click at [143, 158] on h4 "344 GHz" at bounding box center [110, 151] width 68 height 15
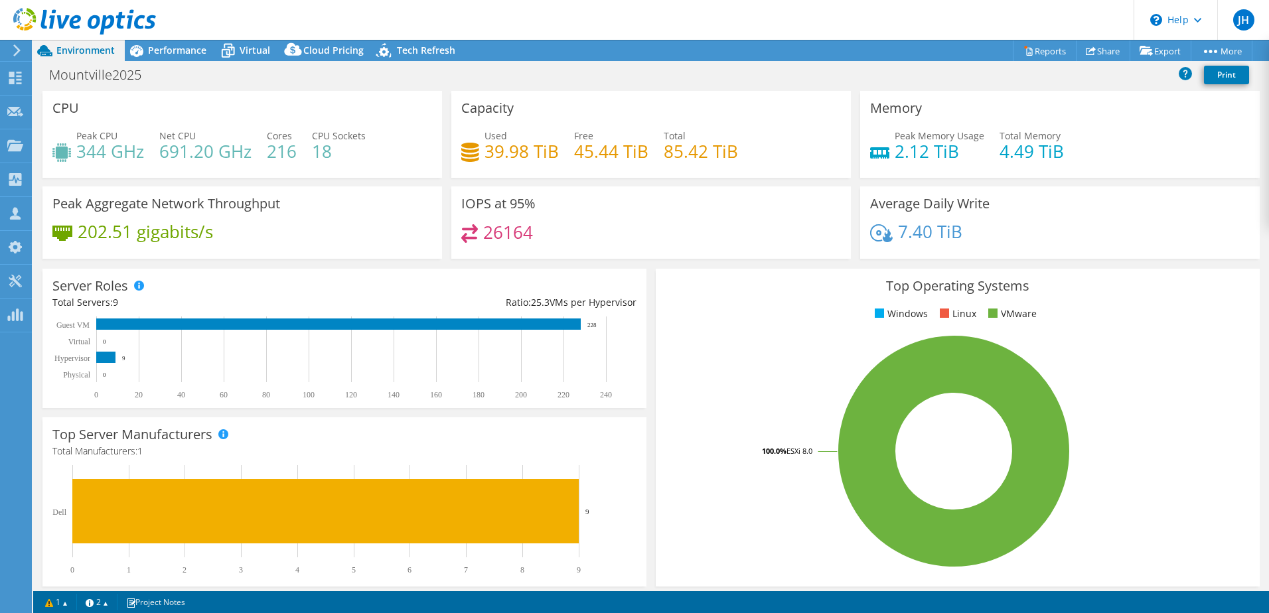
drag, startPoint x: 143, startPoint y: 158, endPoint x: 269, endPoint y: 148, distance: 126.5
click at [269, 148] on h4 "216" at bounding box center [282, 151] width 30 height 15
drag, startPoint x: 266, startPoint y: 155, endPoint x: 294, endPoint y: 155, distance: 27.9
click at [294, 155] on h4 "216" at bounding box center [282, 151] width 30 height 15
drag, startPoint x: 294, startPoint y: 155, endPoint x: 271, endPoint y: 162, distance: 24.3
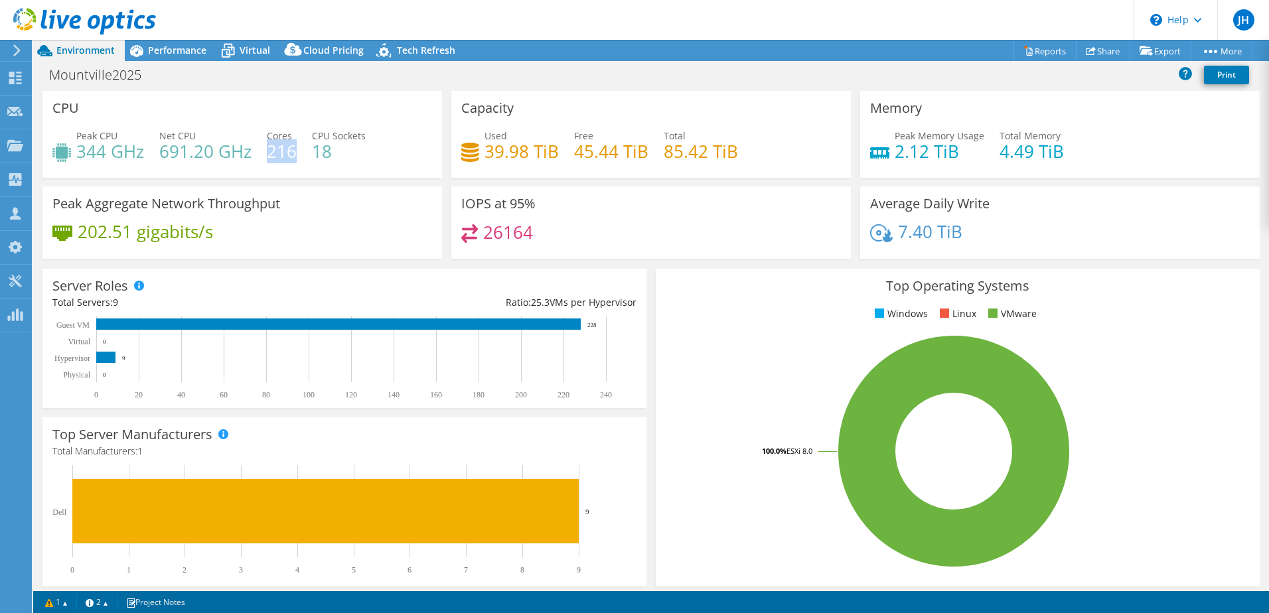
click at [270, 159] on h4 "216" at bounding box center [282, 151] width 30 height 15
drag, startPoint x: 295, startPoint y: 153, endPoint x: 270, endPoint y: 157, distance: 24.8
click at [270, 157] on h4 "216" at bounding box center [282, 151] width 30 height 15
drag, startPoint x: 159, startPoint y: 153, endPoint x: 243, endPoint y: 155, distance: 84.3
click at [243, 155] on h4 "691.20 GHz" at bounding box center [205, 151] width 92 height 15
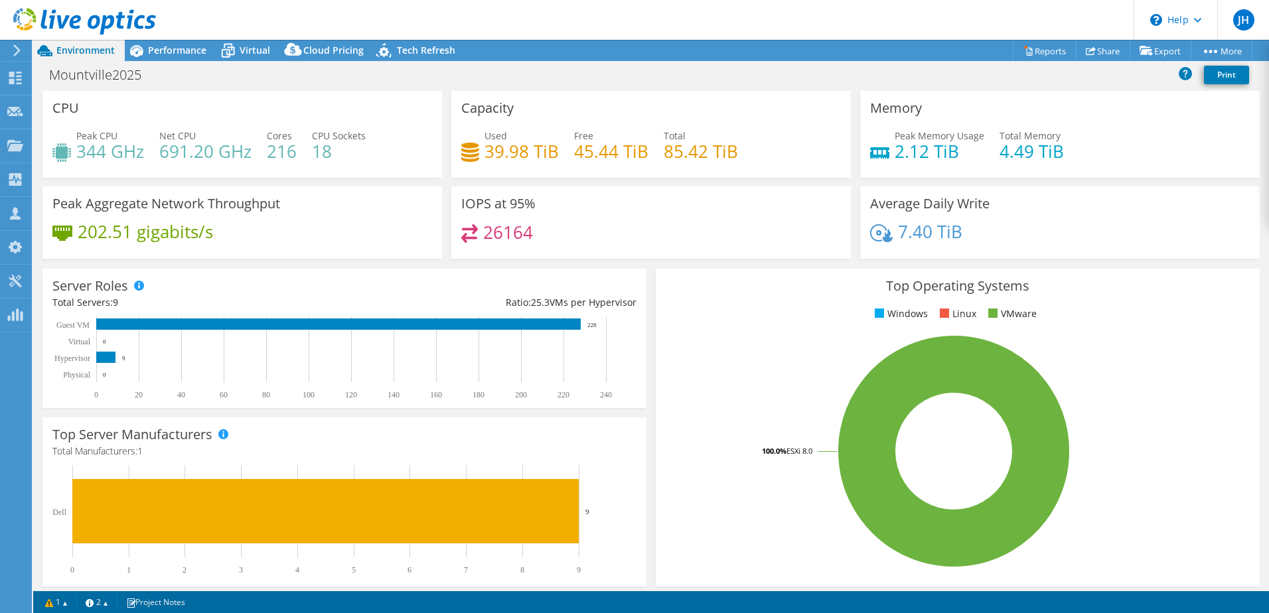
drag, startPoint x: 243, startPoint y: 155, endPoint x: 155, endPoint y: 156, distance: 88.9
click at [155, 156] on div "Peak CPU 344 GHz Net CPU 691.20 GHz Cores 216 CPU Sockets 18" at bounding box center [242, 150] width 380 height 43
drag, startPoint x: 159, startPoint y: 154, endPoint x: 250, endPoint y: 155, distance: 91.6
click at [250, 155] on h4 "691.20 GHz" at bounding box center [205, 151] width 92 height 15
drag, startPoint x: 991, startPoint y: 152, endPoint x: 1040, endPoint y: 143, distance: 50.6
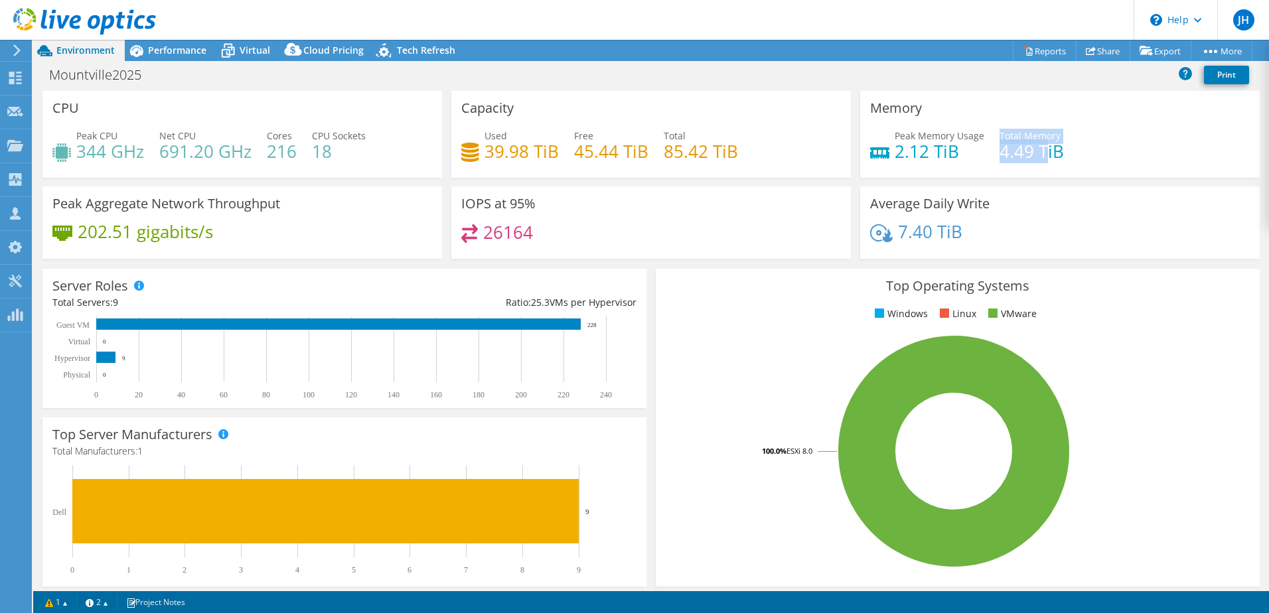
click at [1036, 142] on div "Peak Memory Usage 2.12 TiB Total Memory 4.49 TiB" at bounding box center [1060, 150] width 380 height 43
drag, startPoint x: 1040, startPoint y: 143, endPoint x: 1062, endPoint y: 151, distance: 22.7
click at [1064, 149] on div "Peak Memory Usage 2.12 TiB Total Memory 4.49 TiB" at bounding box center [1060, 150] width 380 height 43
drag, startPoint x: 990, startPoint y: 155, endPoint x: 1079, endPoint y: 146, distance: 90.0
click at [1079, 146] on div "Peak Memory Usage 2.12 TiB Total Memory 4.49 TiB" at bounding box center [1060, 150] width 380 height 43
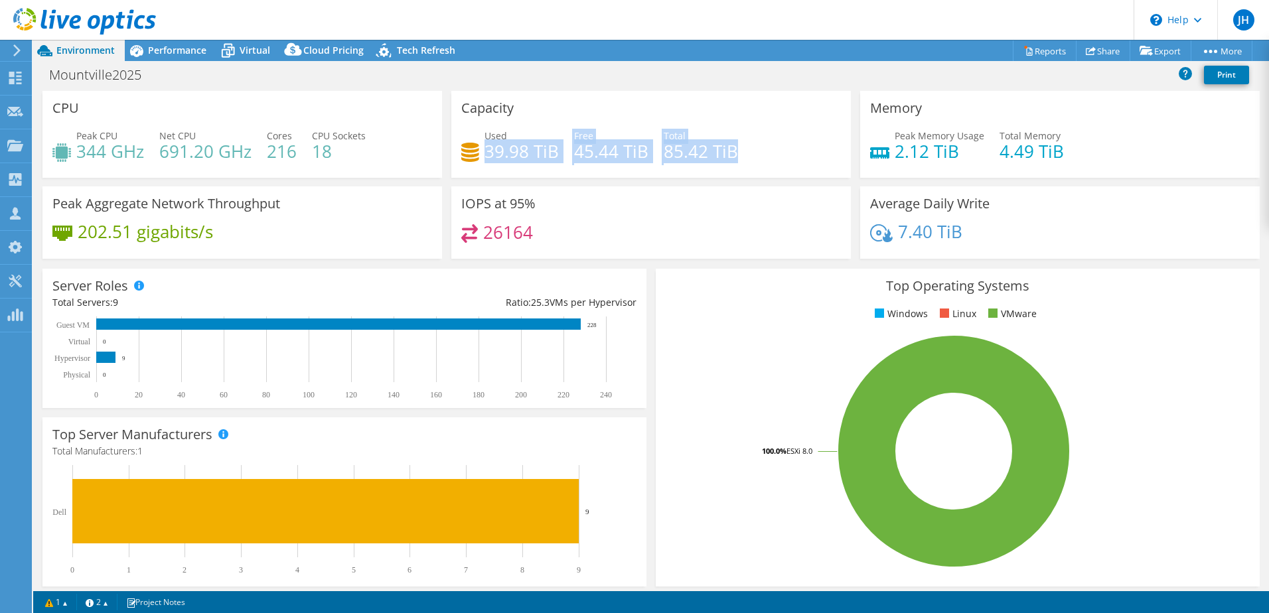
drag, startPoint x: 481, startPoint y: 149, endPoint x: 766, endPoint y: 151, distance: 285.3
click at [766, 151] on div "Used 39.98 TiB Free 45.44 TiB Total 85.42 TiB" at bounding box center [651, 150] width 380 height 43
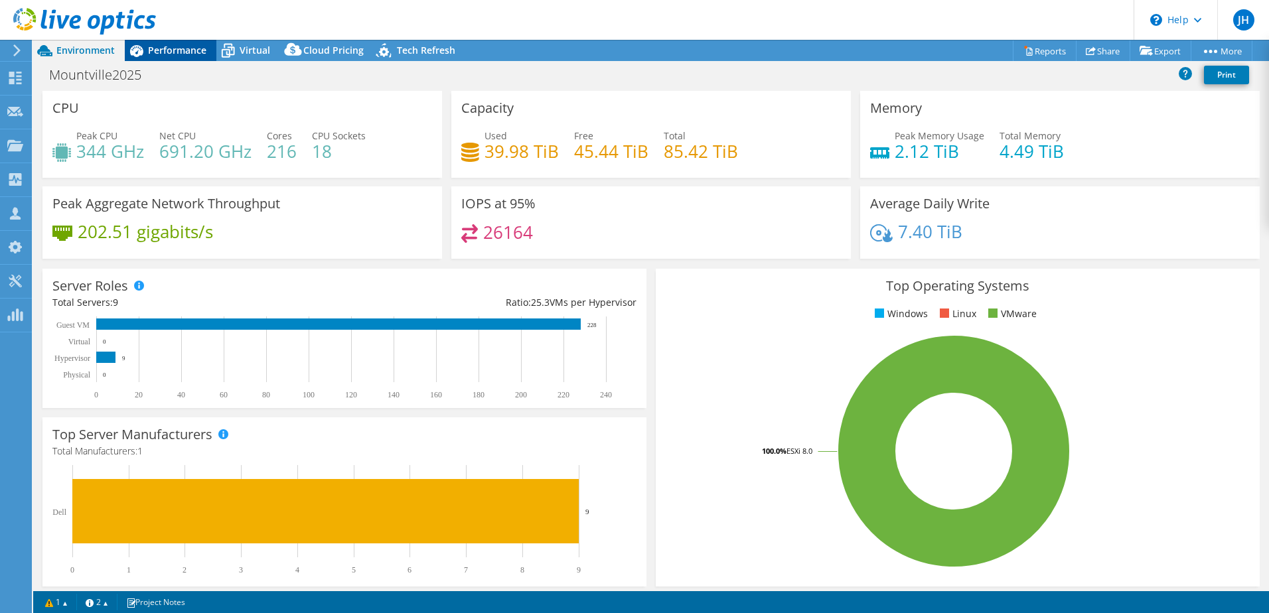
click at [171, 54] on span "Performance" at bounding box center [177, 50] width 58 height 13
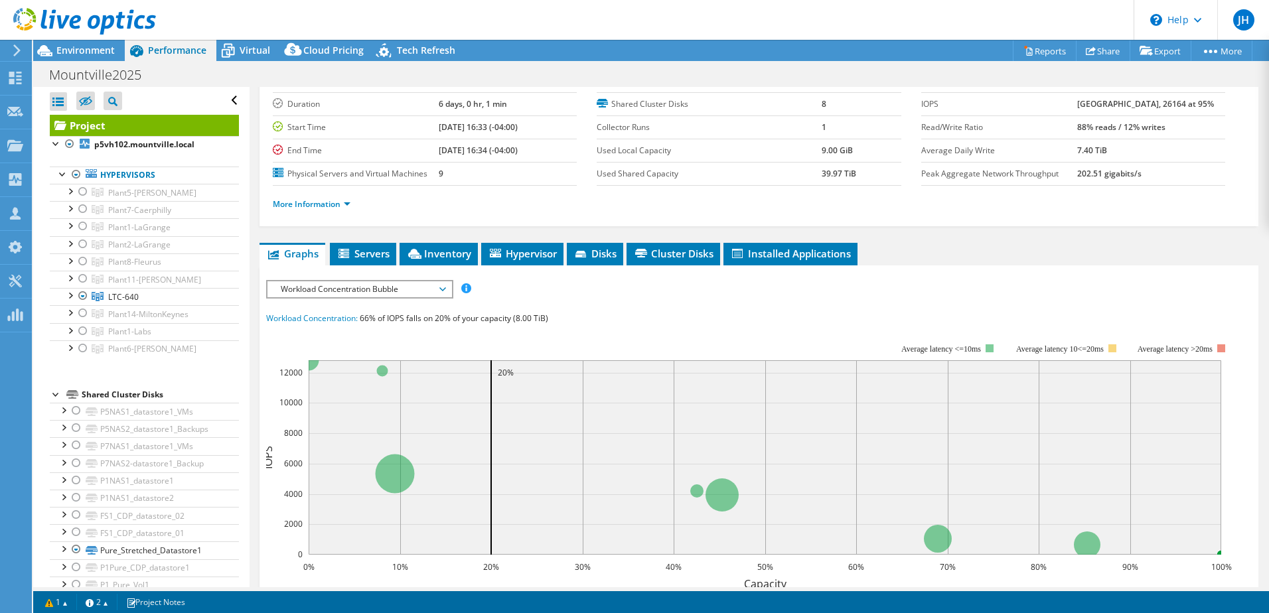
scroll to position [199, 0]
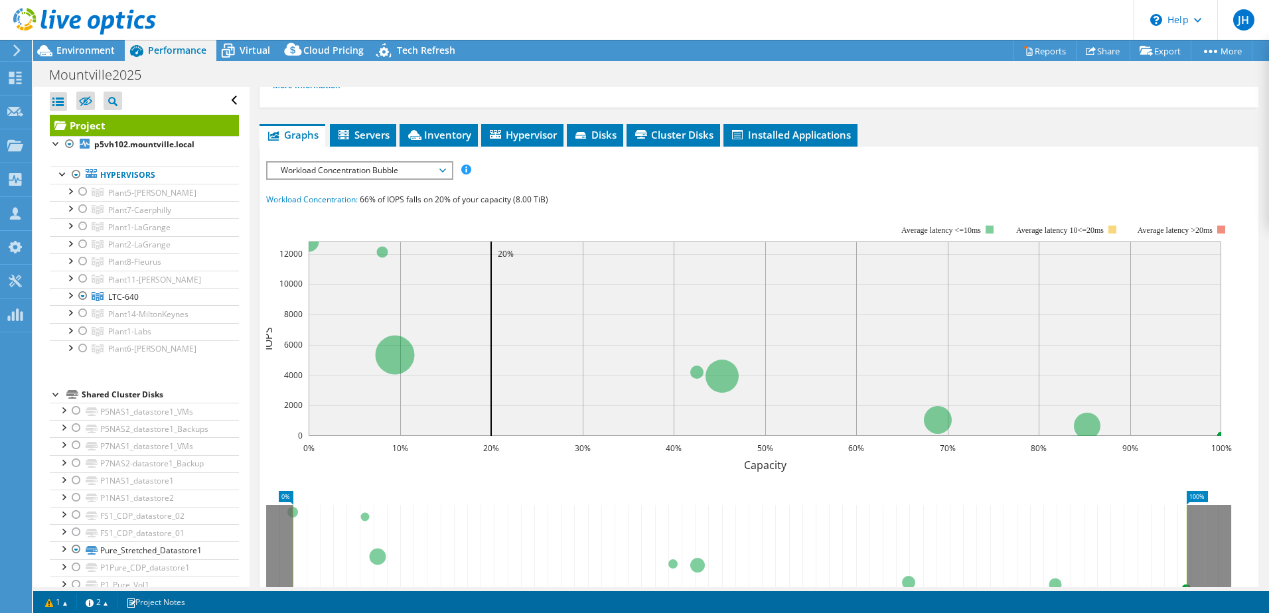
click at [421, 165] on span "Workload Concentration Bubble" at bounding box center [359, 171] width 171 height 16
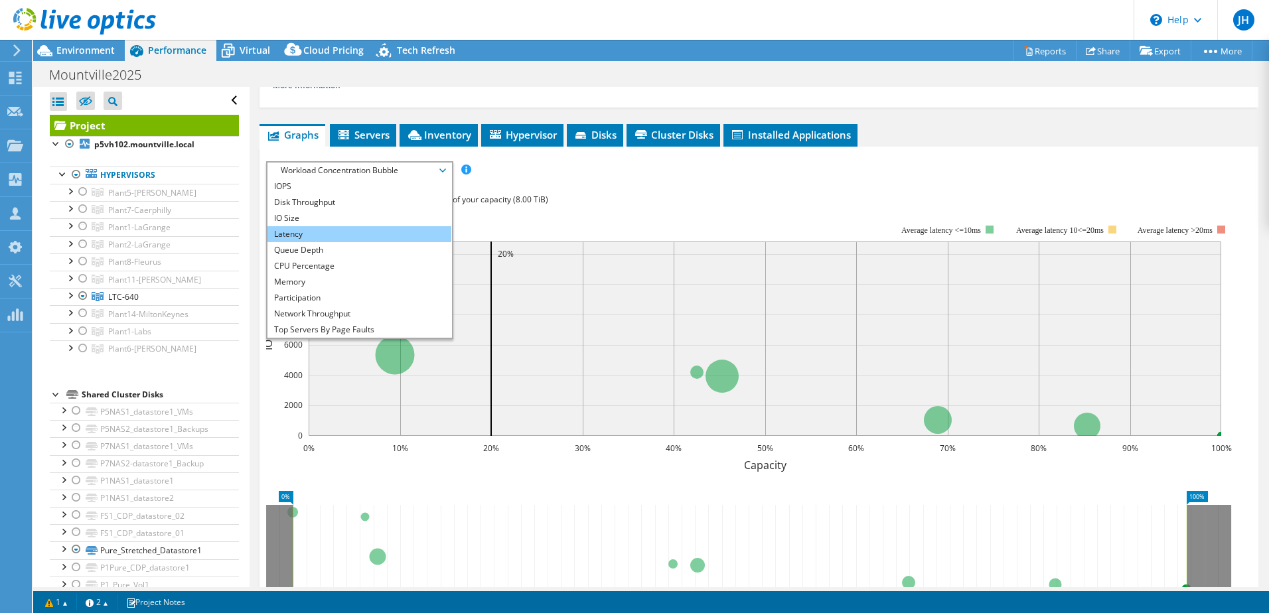
click at [386, 230] on li "Latency" at bounding box center [359, 234] width 184 height 16
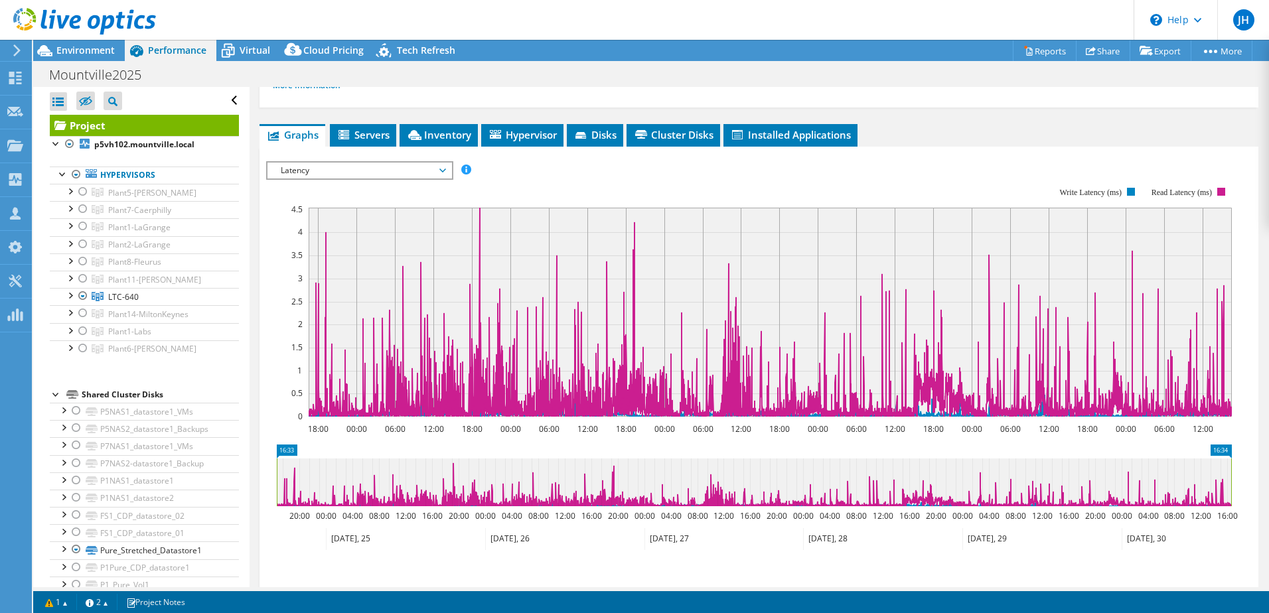
click at [374, 178] on span "Latency" at bounding box center [359, 171] width 171 height 16
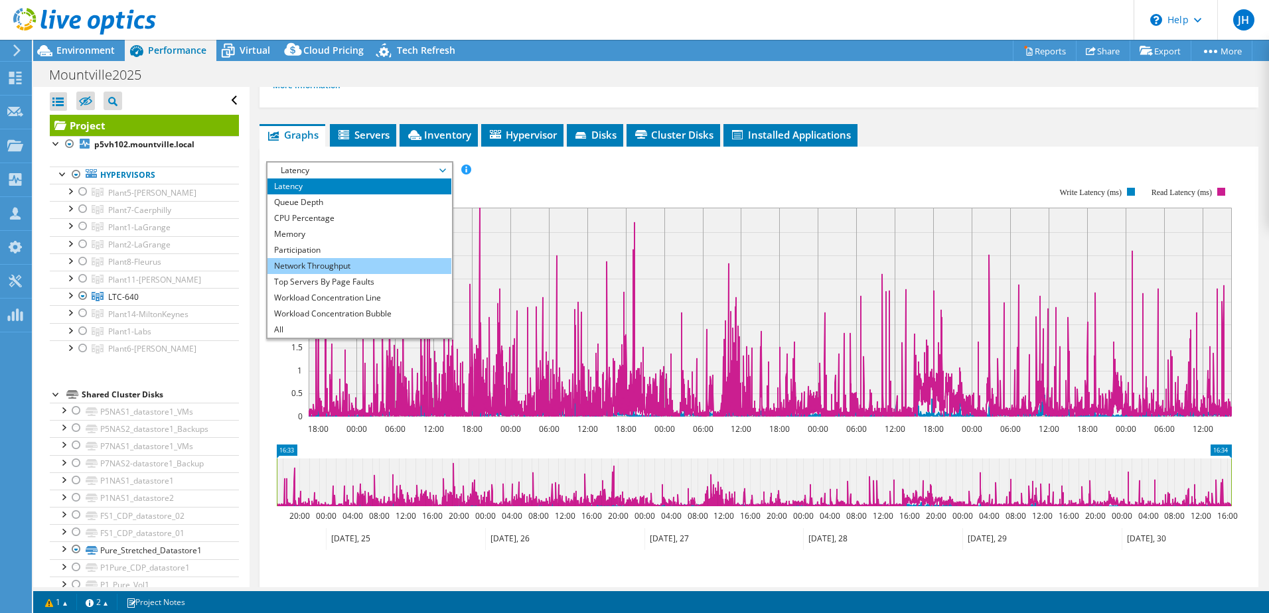
scroll to position [0, 0]
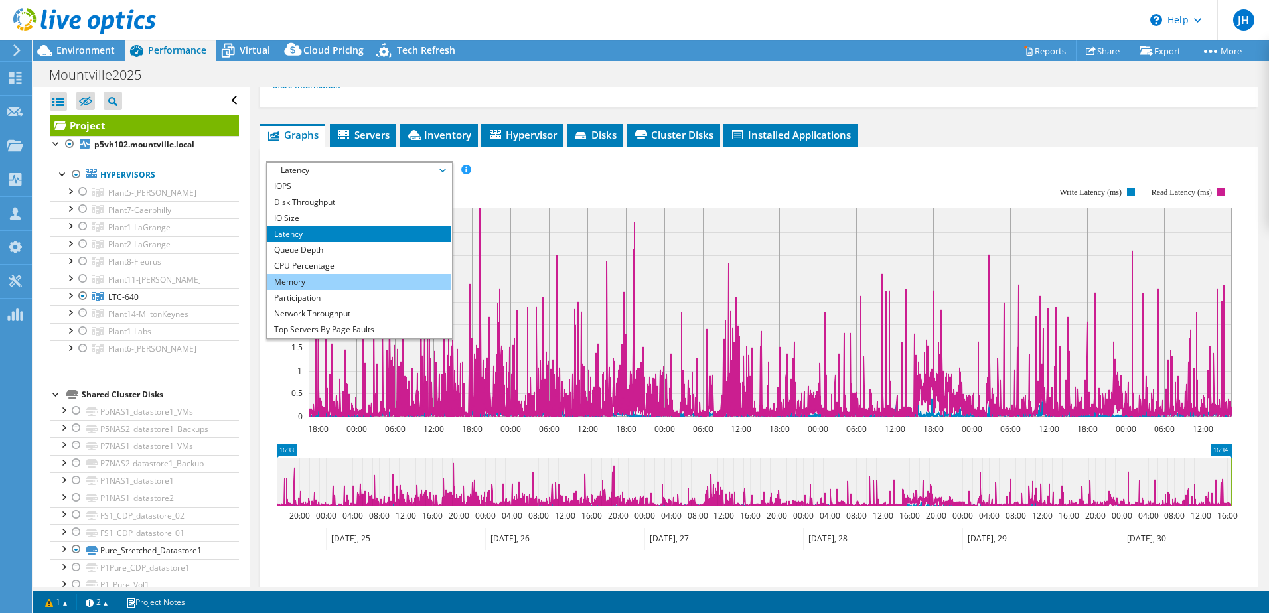
click at [358, 281] on li "Memory" at bounding box center [359, 282] width 184 height 16
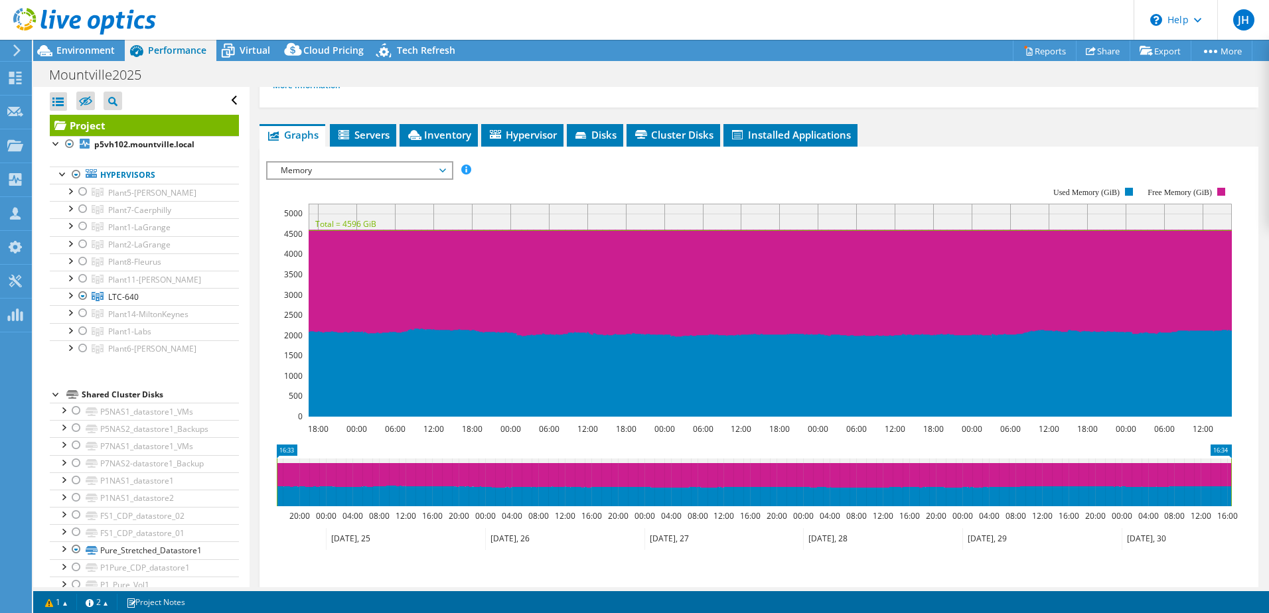
scroll to position [66, 0]
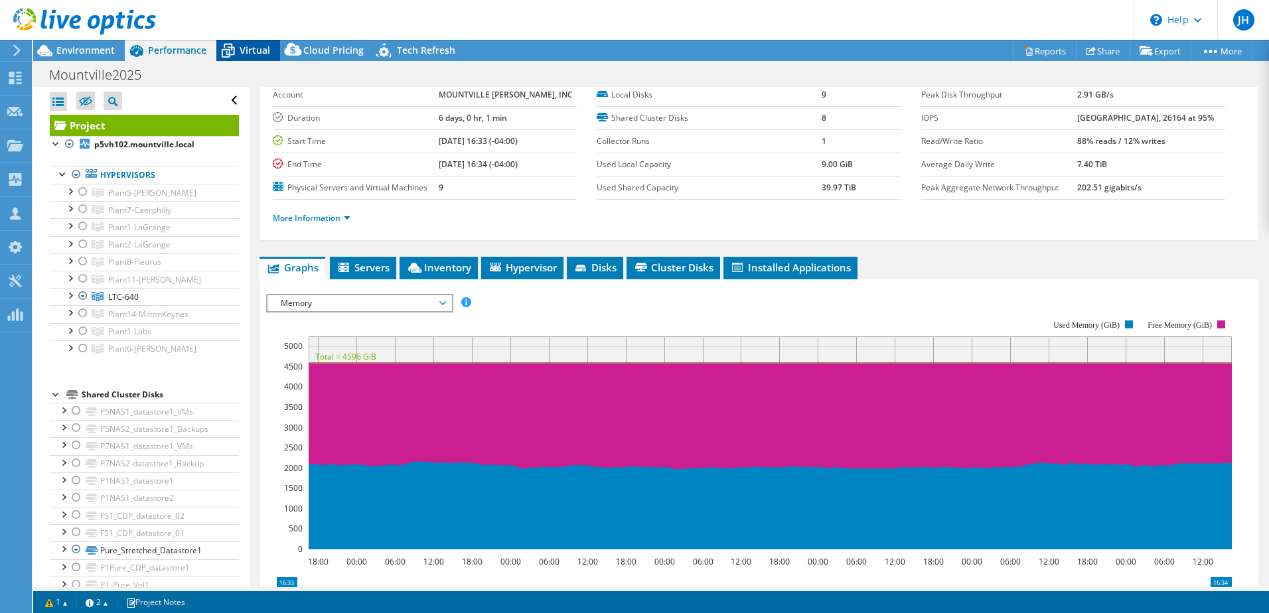
click at [247, 44] on span "Virtual" at bounding box center [255, 50] width 31 height 13
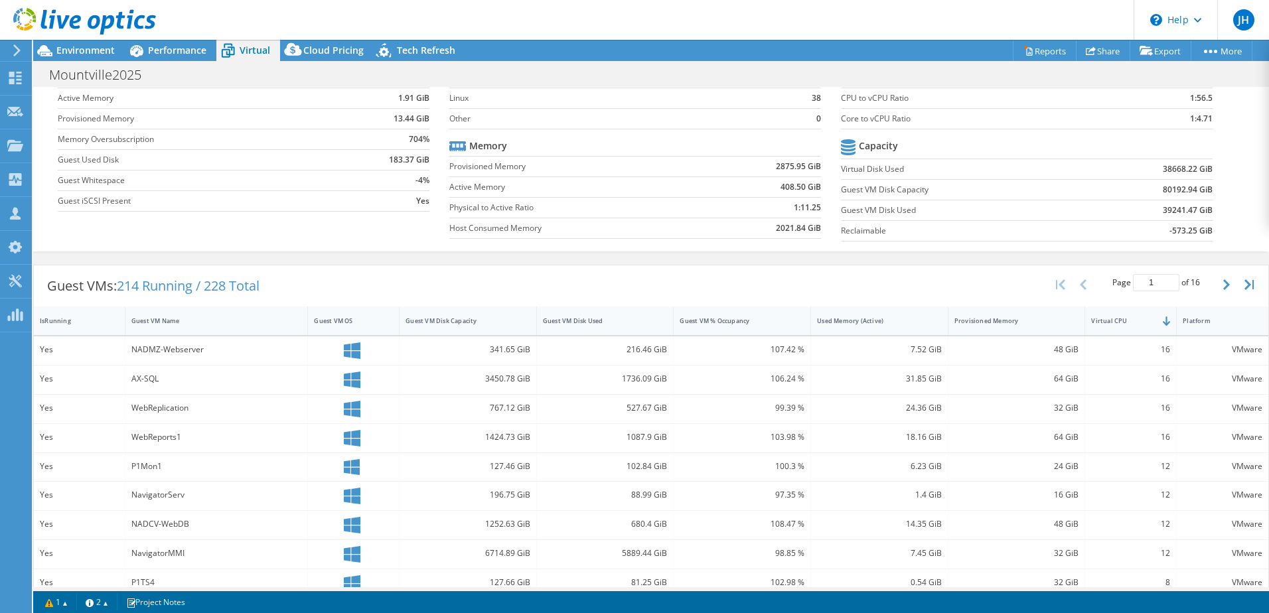
scroll to position [0, 0]
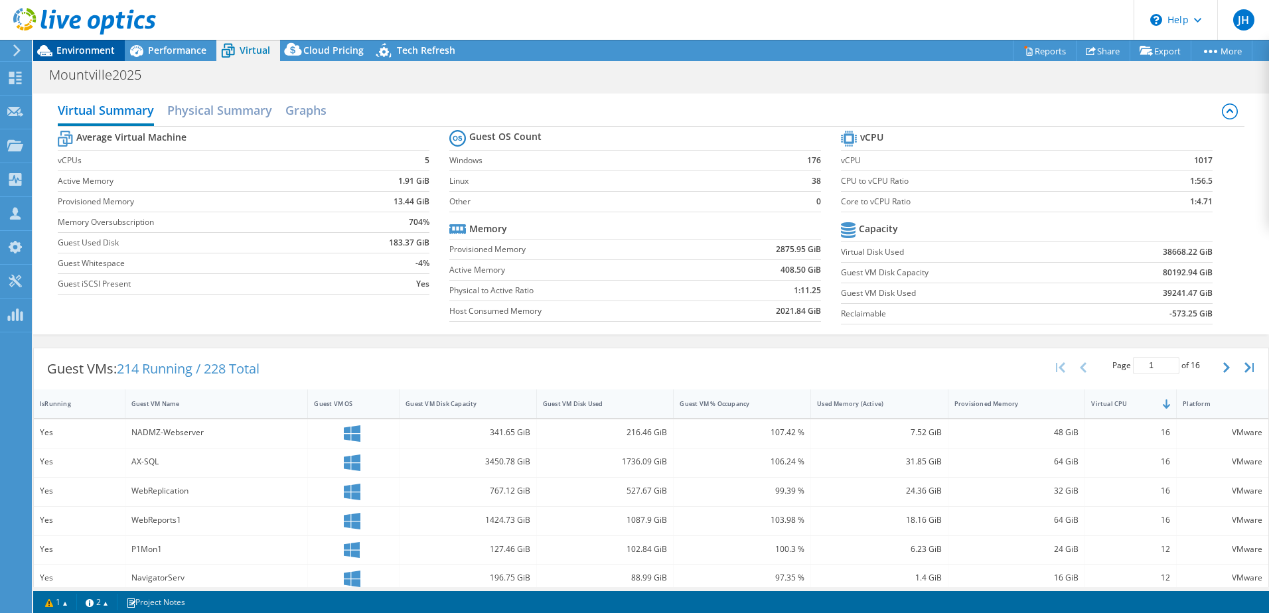
click at [94, 52] on span "Environment" at bounding box center [85, 50] width 58 height 13
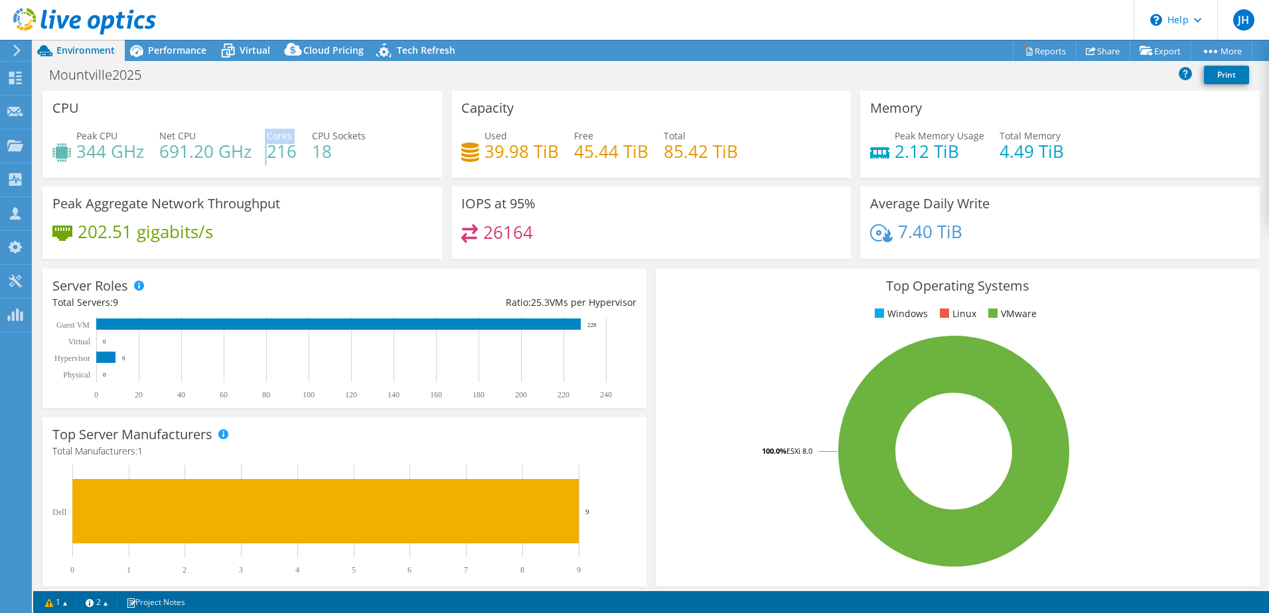
click at [269, 150] on div "Peak CPU 344 GHz Net CPU 691.20 GHz Cores 216 CPU Sockets 18" at bounding box center [242, 150] width 380 height 43
click at [267, 152] on h4 "216" at bounding box center [282, 151] width 30 height 15
drag, startPoint x: 267, startPoint y: 152, endPoint x: 293, endPoint y: 159, distance: 26.9
click at [293, 159] on h4 "216" at bounding box center [282, 151] width 30 height 15
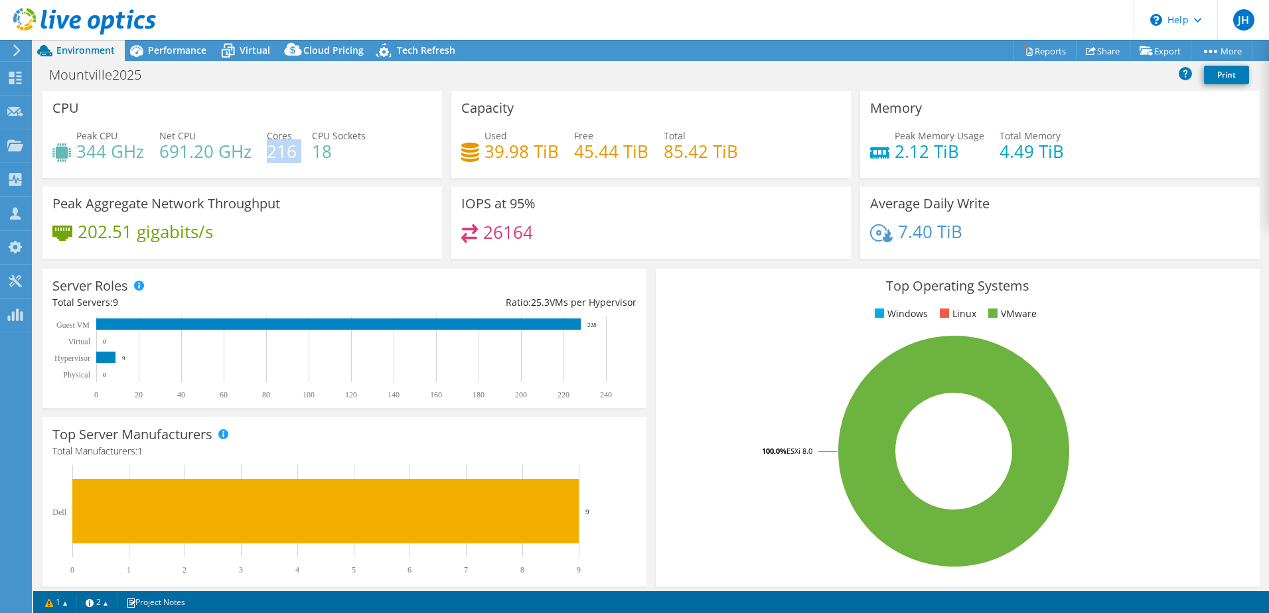
click at [275, 157] on h4 "216" at bounding box center [282, 151] width 30 height 15
drag, startPoint x: 265, startPoint y: 152, endPoint x: 300, endPoint y: 154, distance: 34.6
click at [300, 154] on div "Peak CPU 344 GHz Net CPU 691.20 GHz Cores 216 CPU Sockets 18" at bounding box center [242, 150] width 380 height 43
click at [326, 175] on div "CPU Peak CPU 344 GHz Net CPU 691.20 GHz Cores 216 CPU Sockets 18" at bounding box center [241, 134] width 399 height 87
